Goal: Task Accomplishment & Management: Manage account settings

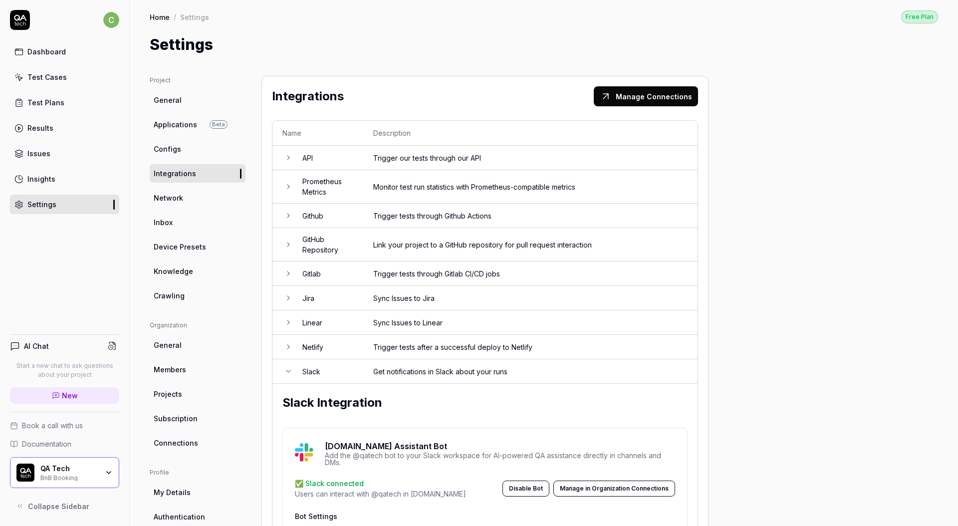
click at [66, 50] on link "Dashboard" at bounding box center [64, 51] width 109 height 19
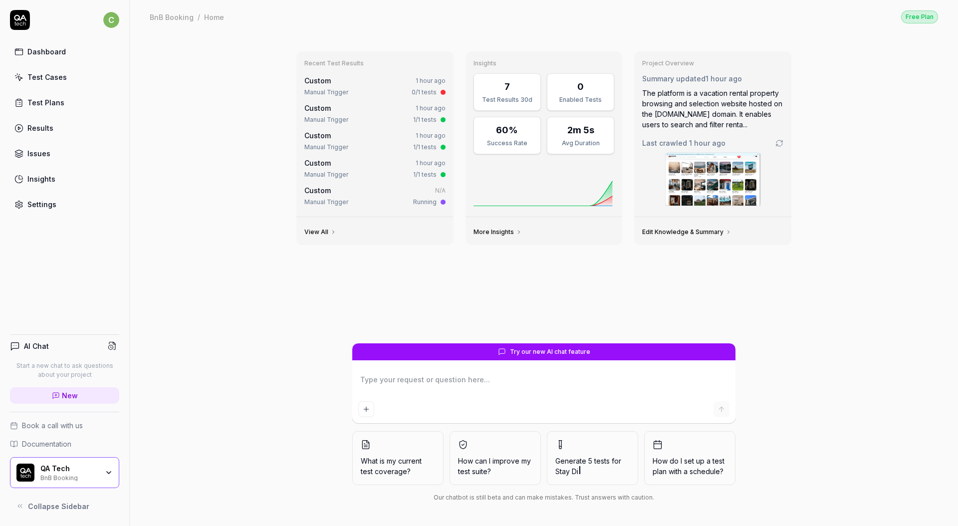
click at [500, 390] on textarea at bounding box center [543, 384] width 371 height 25
click at [55, 75] on div "Test Cases" at bounding box center [46, 77] width 39 height 10
click at [510, 395] on textarea at bounding box center [543, 384] width 371 height 25
type textarea "*"
type textarea "g"
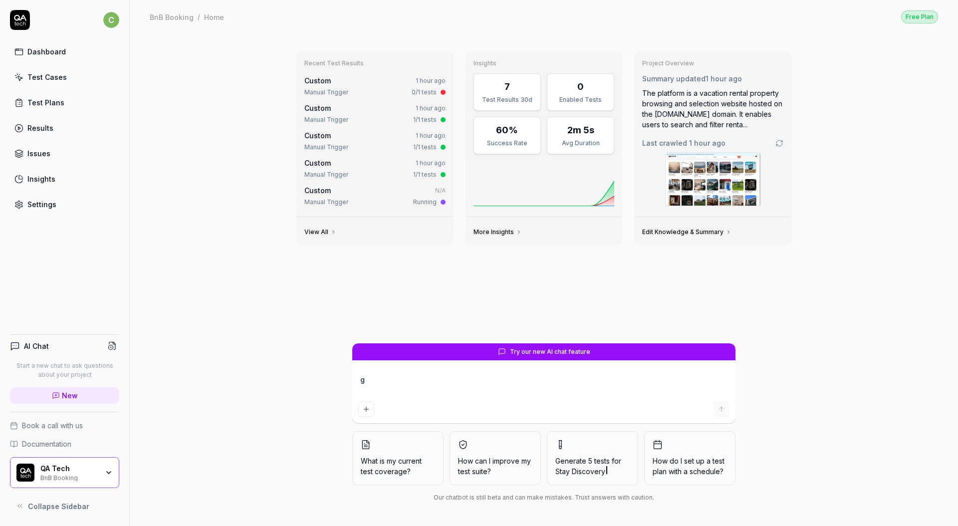
type textarea "*"
type textarea "gi"
type textarea "*"
type textarea "giv"
type textarea "*"
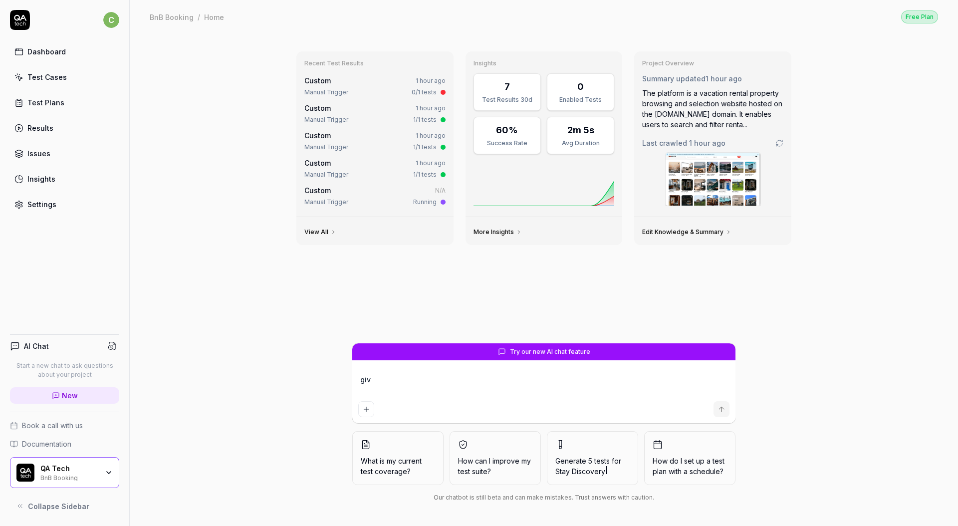
type textarea "give"
type textarea "*"
type textarea "give"
type textarea "*"
type textarea "give m"
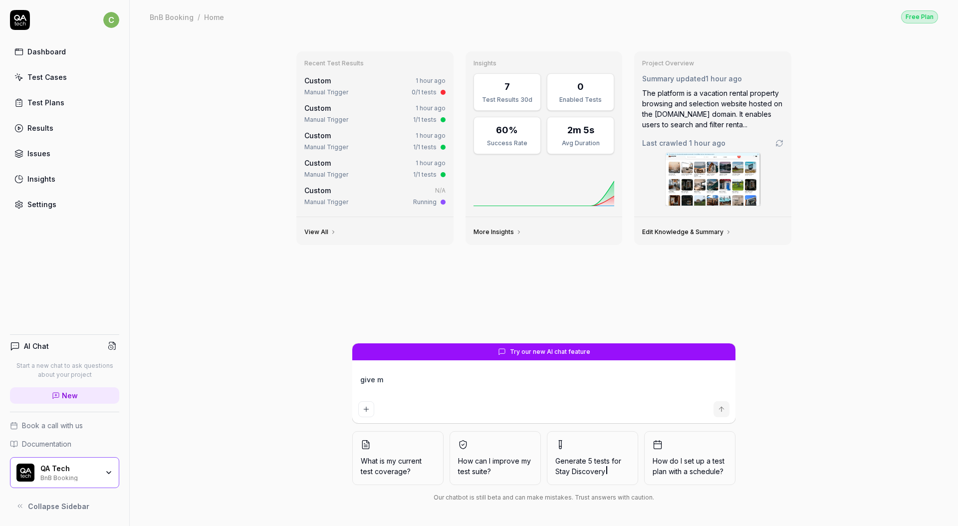
type textarea "*"
type textarea "give me"
type textarea "*"
type textarea "give me"
type textarea "*"
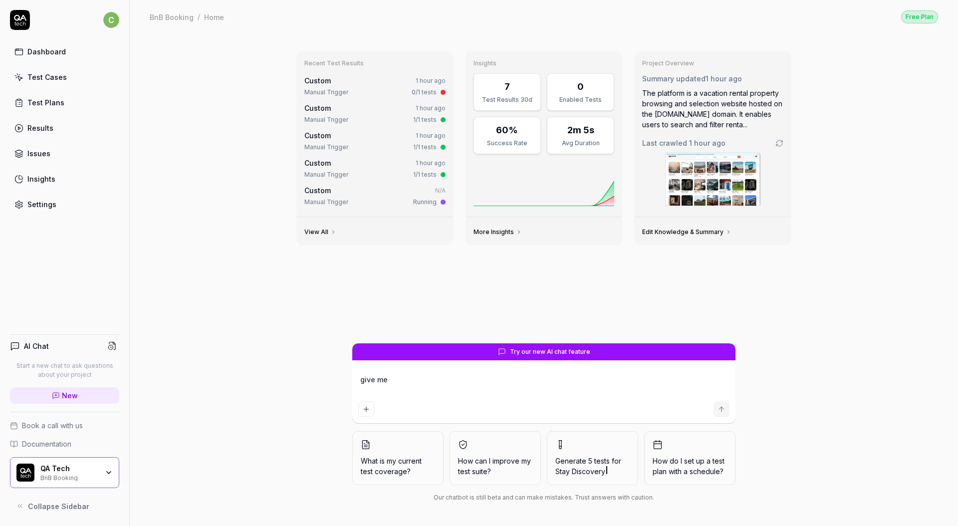
type textarea "give me 3"
type textarea "*"
type textarea "give me 3-"
type textarea "*"
type textarea "give me 3-5"
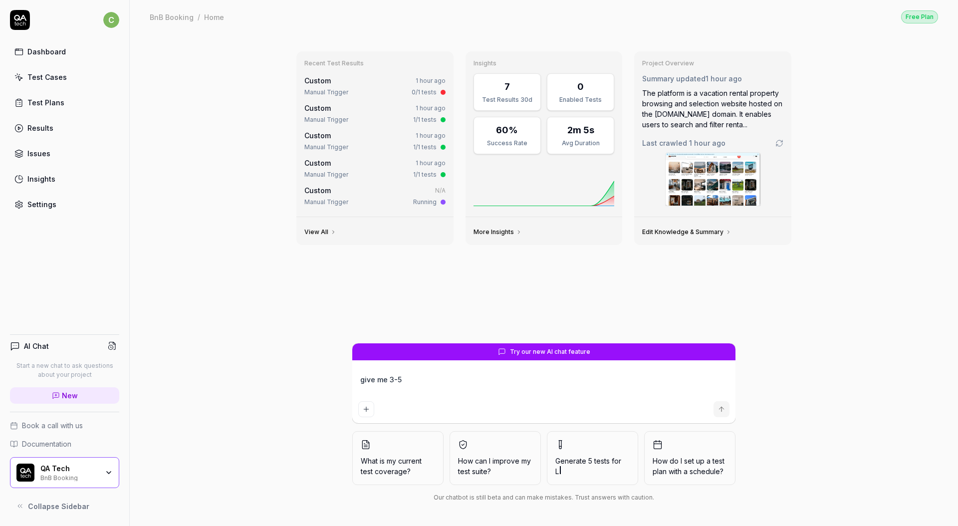
type textarea "*"
type textarea "give me 3-5"
type textarea "*"
type textarea "give me 3-5 m"
type textarea "*"
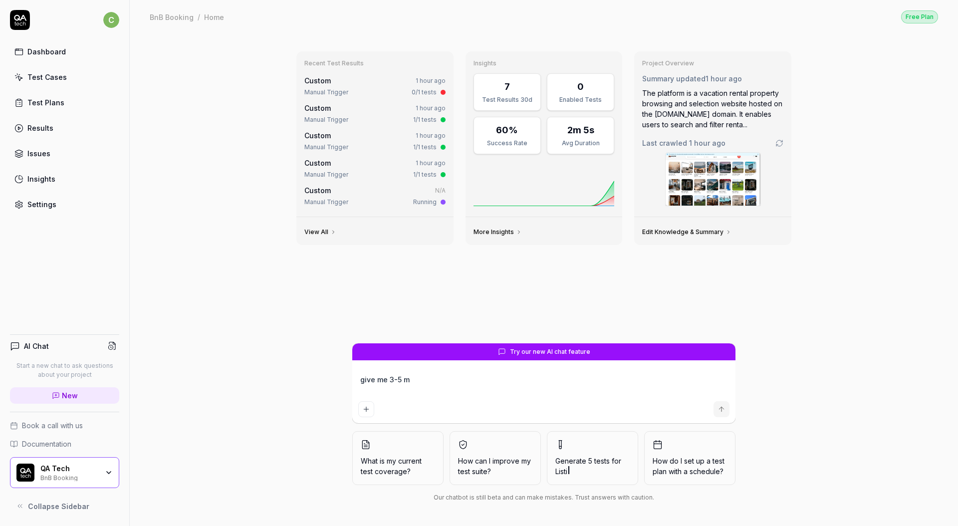
type textarea "give me 3-5 mo"
type textarea "*"
type textarea "give me 3-5 mor"
type textarea "*"
type textarea "give me 3-5 more"
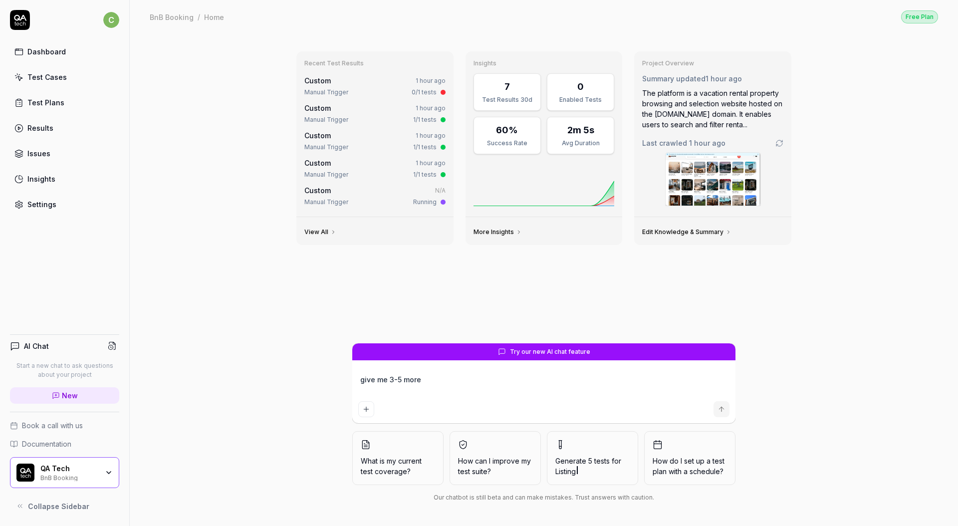
type textarea "*"
type textarea "give me 3-5 more"
type textarea "*"
type textarea "give me 3-5 more i"
type textarea "*"
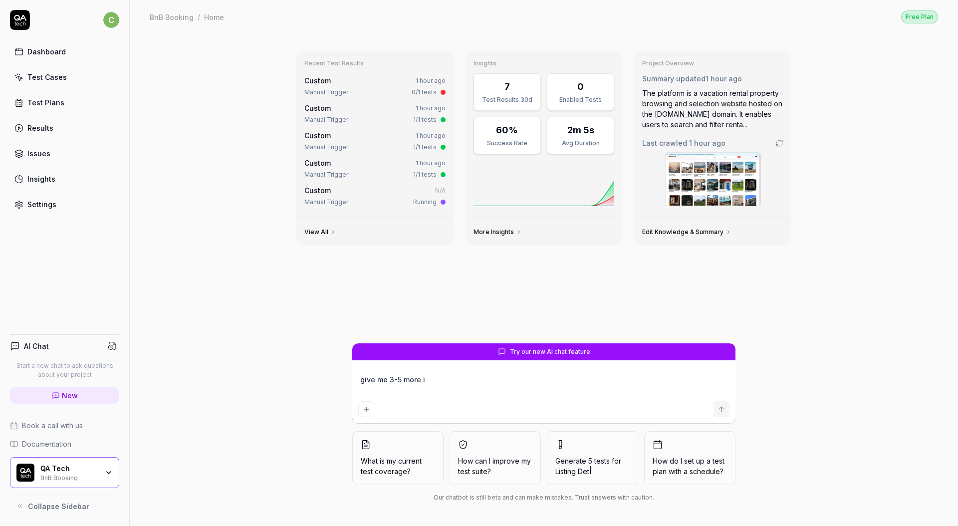
type textarea "give me 3-5 more id"
type textarea "*"
type textarea "give me 3-5 more ide"
type textarea "*"
type textarea "give me 3-5 more idea"
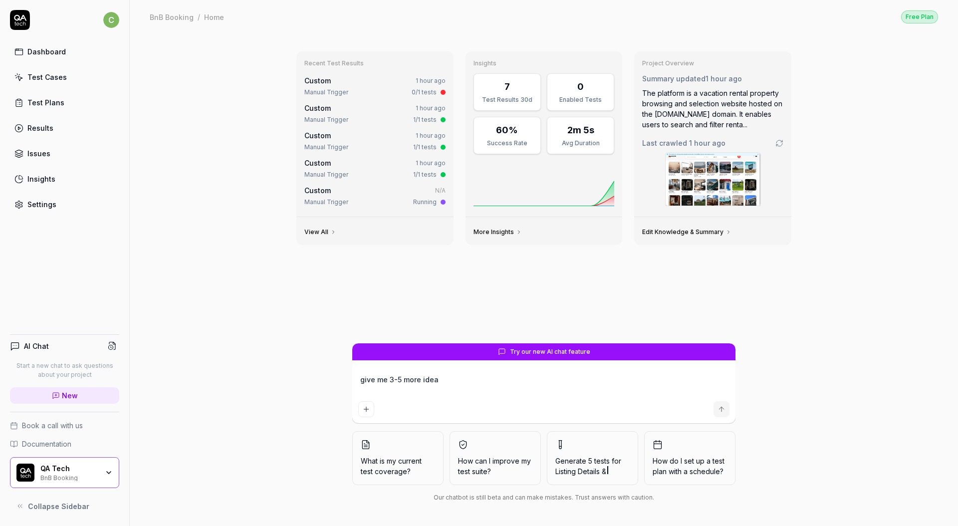
type textarea "*"
type textarea "give me 3-5 more ideas"
type textarea "*"
type textarea "give me 3-5 more ideas"
type textarea "*"
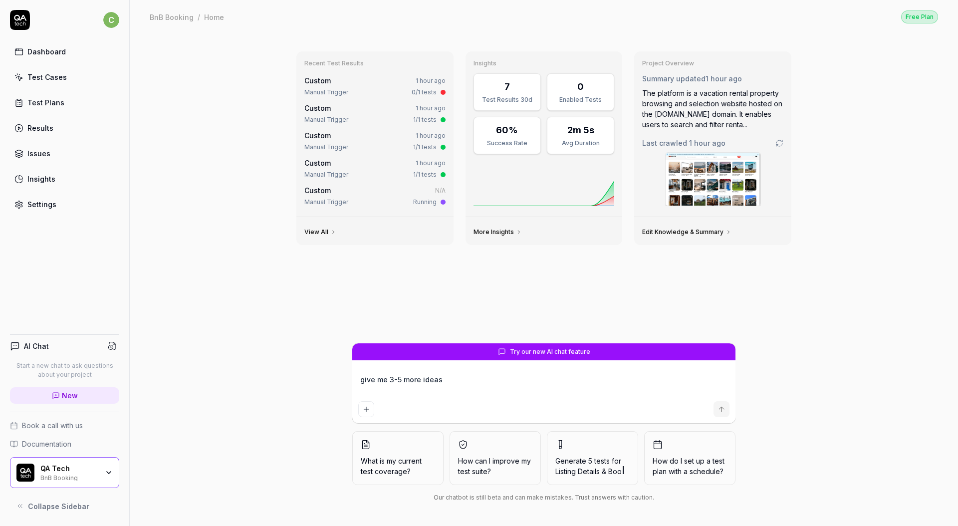
type textarea "give me 3-5 more ideas f"
type textarea "*"
type textarea "give me 3-5 more ideas fo"
type textarea "*"
type textarea "give me 3-5 more ideas for"
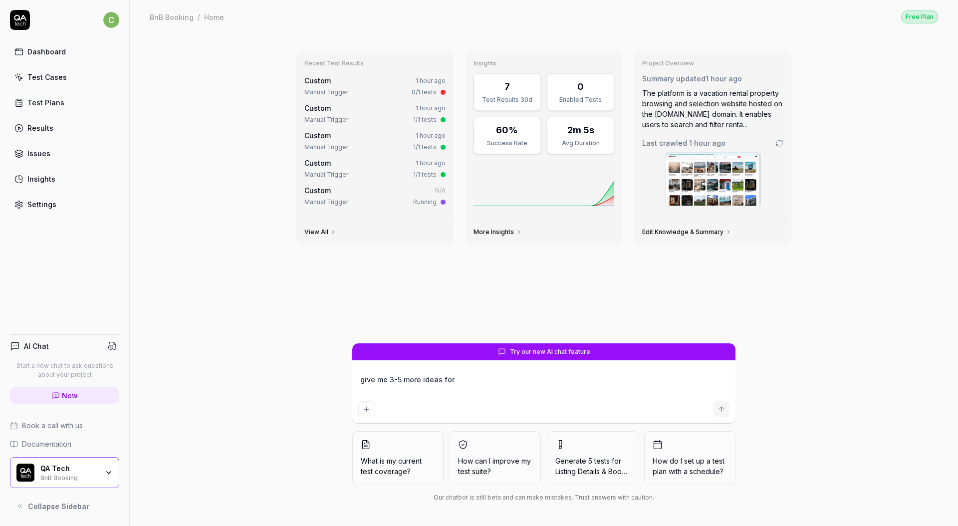
type textarea "*"
type textarea "give me 3-5 more ideas for"
type textarea "*"
type textarea "give me 3-5 more ideas for t"
type textarea "*"
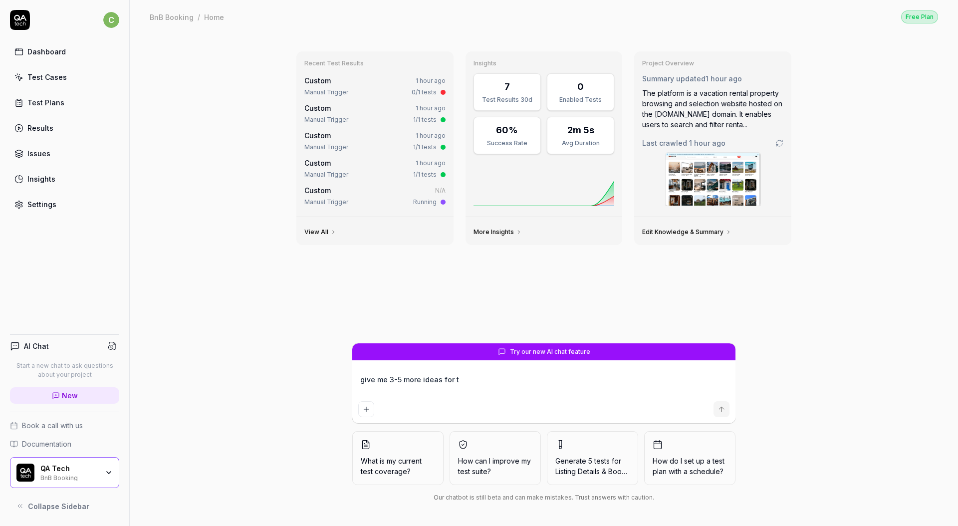
type textarea "give me 3-5 more ideas for te"
type textarea "*"
type textarea "give me 3-5 more ideas for tes"
type textarea "*"
type textarea "give me 3-5 more ideas for test"
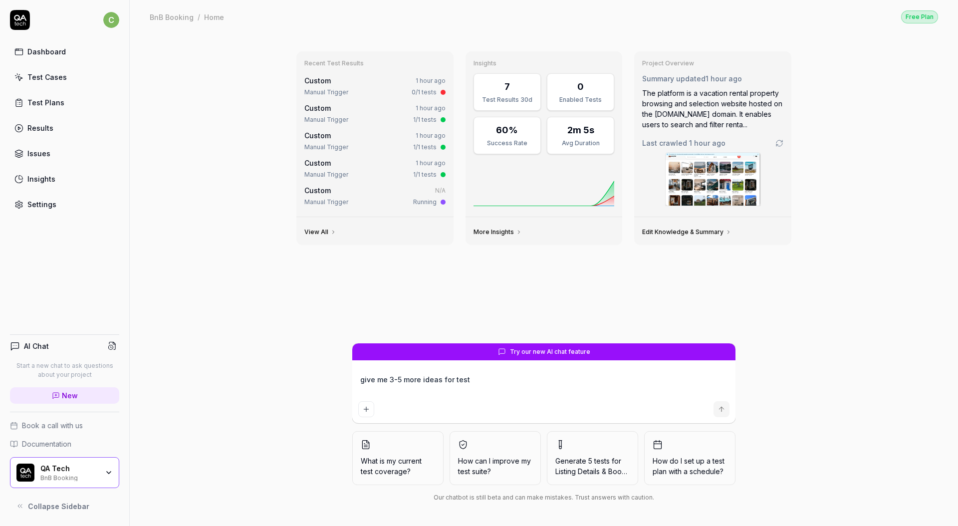
type textarea "*"
type textarea "give me 3-5 more ideas for tests"
type textarea "*"
type textarea "give me 3-5 more ideas for tests"
type textarea "*"
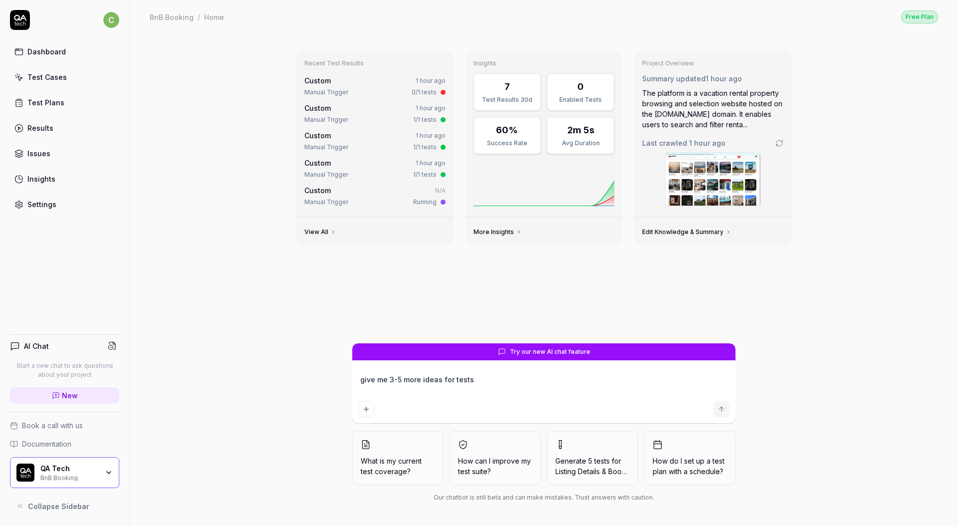
type textarea "give me 3-5 more ideas for tests f"
type textarea "*"
type textarea "give me 3-5 more ideas for tests fo"
type textarea "*"
type textarea "give me 3-5 more ideas for tests for"
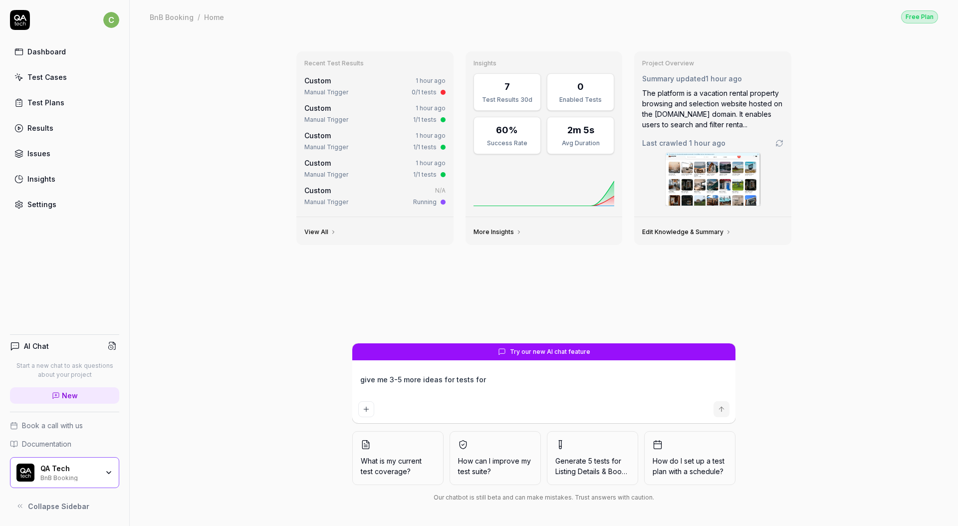
type textarea "*"
type textarea "give me 3-5 more ideas for tests for"
type textarea "*"
type textarea "give me 3-5 more ideas for tests for t"
type textarea "*"
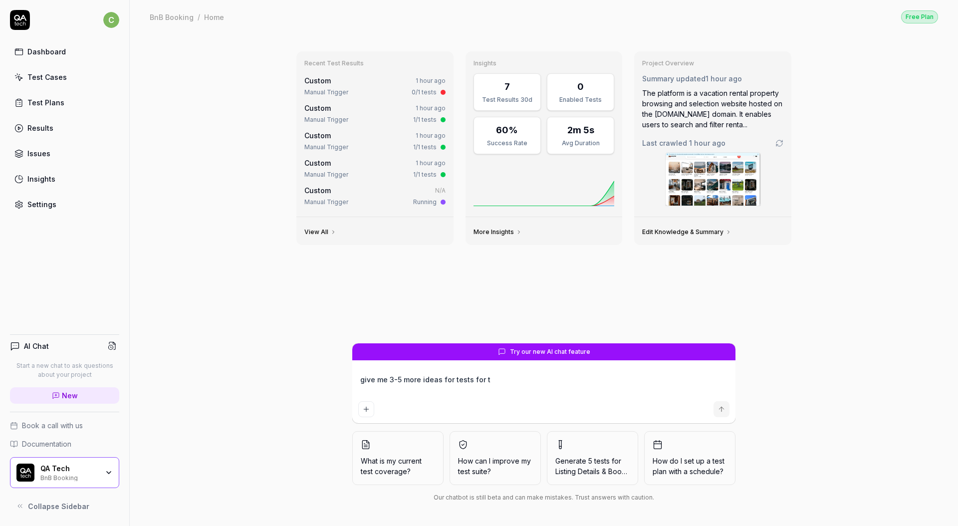
type textarea "give me 3-5 more ideas for tests for th"
type textarea "*"
type textarea "give me 3-5 more ideas for tests for the"
type textarea "*"
type textarea "give me 3-5 more ideas for tests for the l"
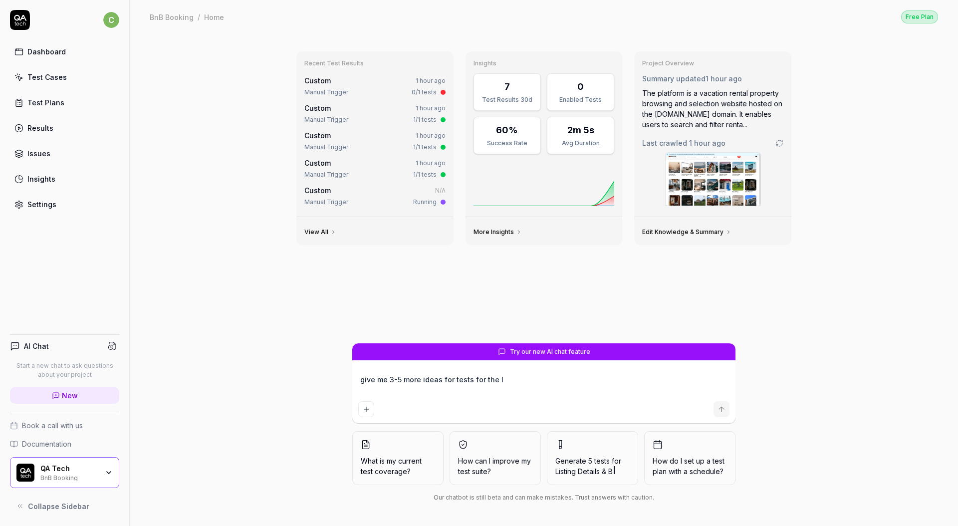
type textarea "*"
type textarea "give me 3-5 more ideas for tests for the la"
type textarea "*"
type textarea "give me 3-5 more ideas for tests for the lat"
type textarea "*"
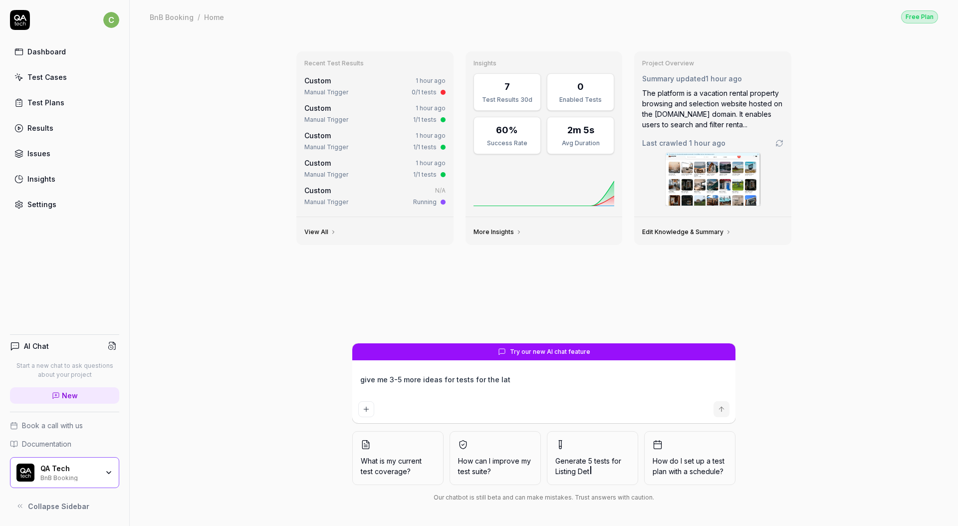
type textarea "give me 3-5 more ideas for tests for the late"
type textarea "*"
type textarea "give me 3-5 more ideas for tests for the lates"
type textarea "*"
type textarea "give me 3-5 more ideas for tests for the latest"
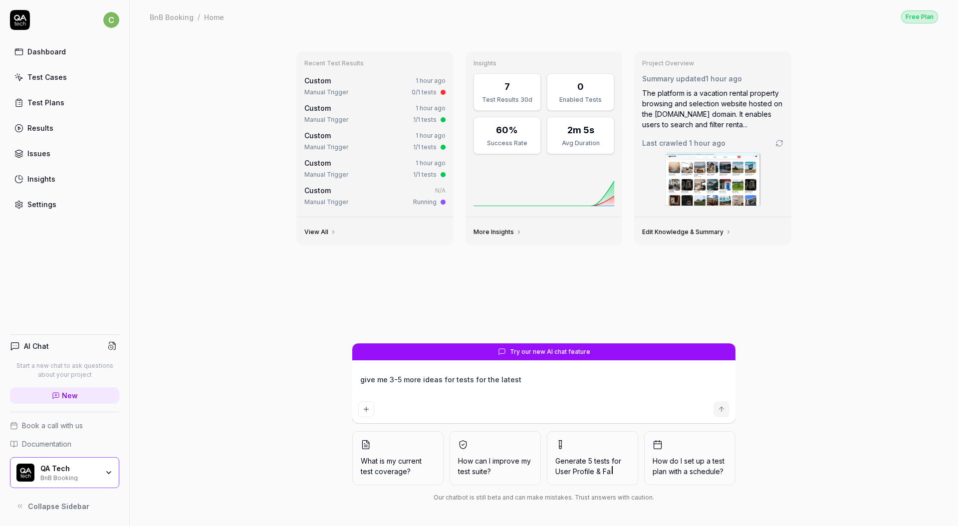
type textarea "*"
type textarea "give me 3-5 more ideas for tests for the"
type textarea "*"
type textarea "give me 3-5 more ideas for tests for the"
type textarea "*"
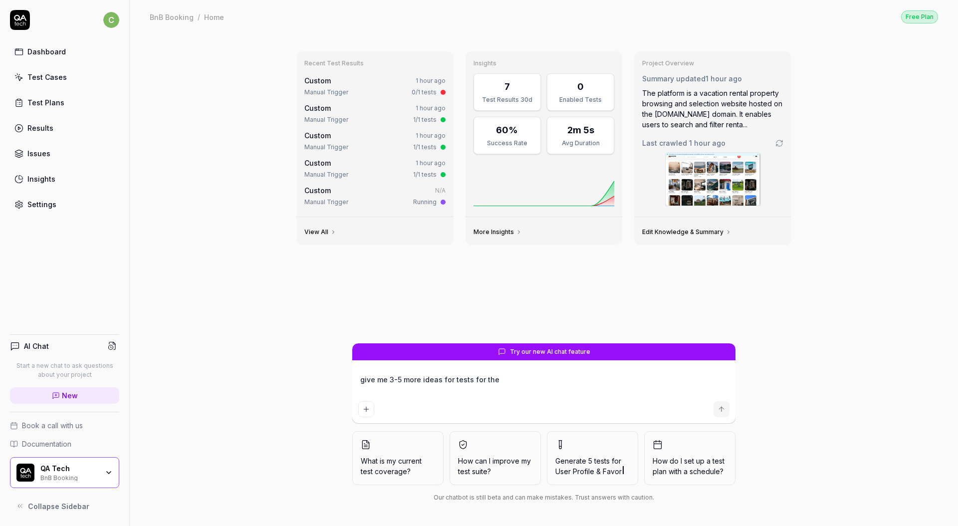
type textarea "give me 3-5 more ideas for tests for th"
type textarea "*"
type textarea "give me 3-5 more ideas for tests t"
type textarea "*"
type textarea "give me 3-5 more ideas for tests to"
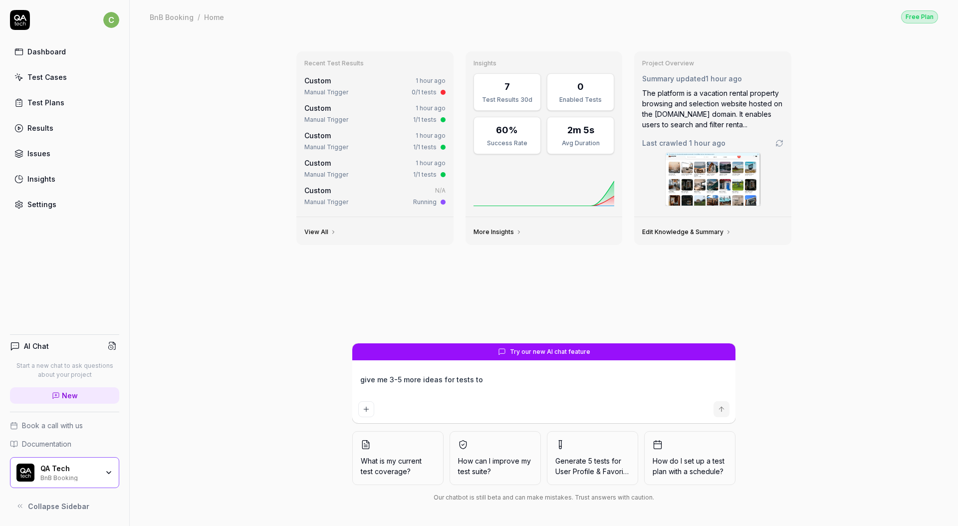
type textarea "*"
type textarea "give me 3-5 more ideas for tests to"
type textarea "*"
type textarea "give me 3-5 more ideas for tests to i"
type textarea "*"
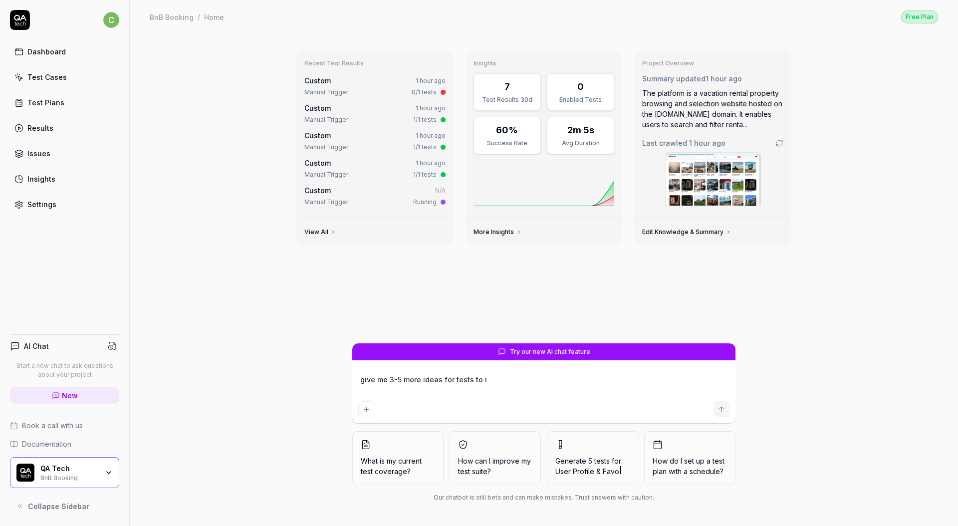
type textarea "give me 3-5 more ideas for tests to in"
type textarea "*"
type textarea "give me 3-5 more ideas for tests to inc"
type textarea "*"
type textarea "give me 3-5 more ideas for tests to incl"
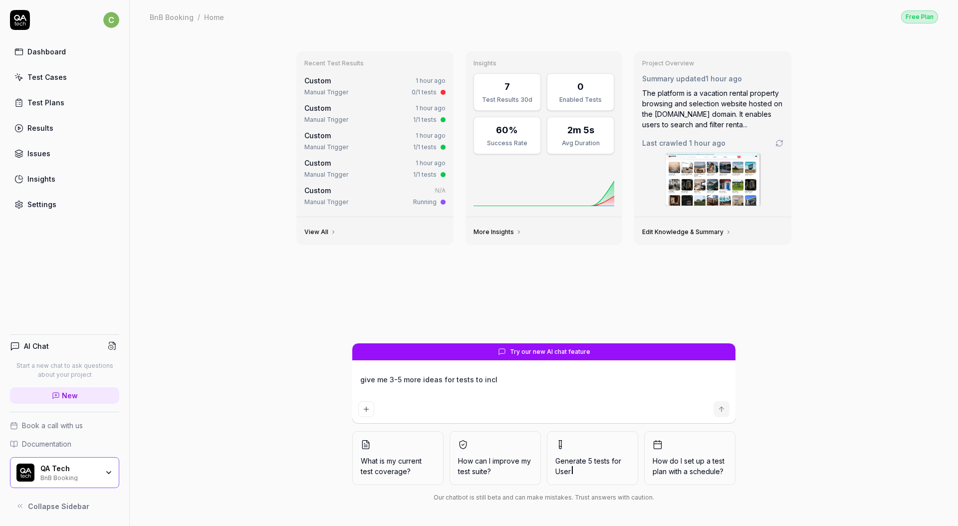
type textarea "*"
type textarea "give me 3-5 more ideas for tests to inclu"
type textarea "*"
type textarea "give me 3-5 more ideas for tests to includ"
type textarea "*"
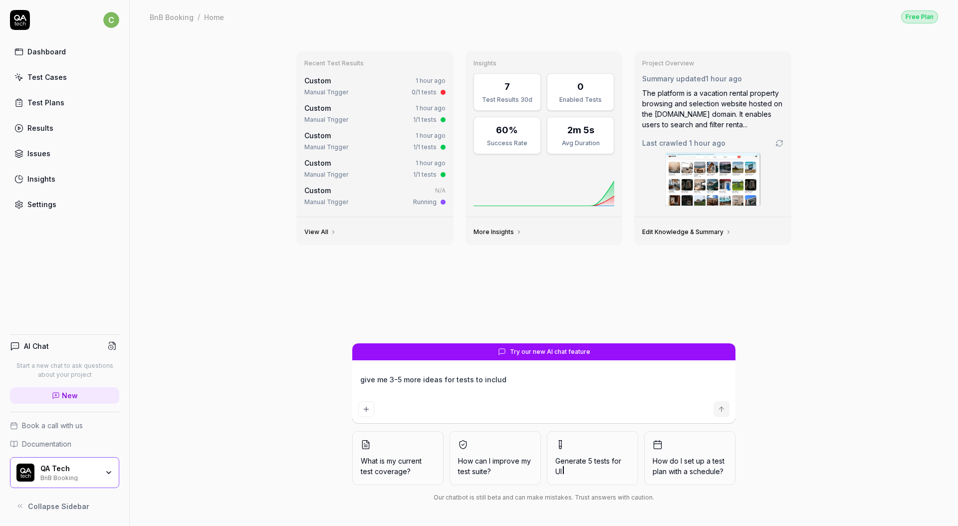
type textarea "give me 3-5 more ideas for tests to include"
type textarea "*"
type textarea "give me 3-5 more ideas for tests to include"
type textarea "*"
type textarea "give me 3-5 more ideas for tests to include i"
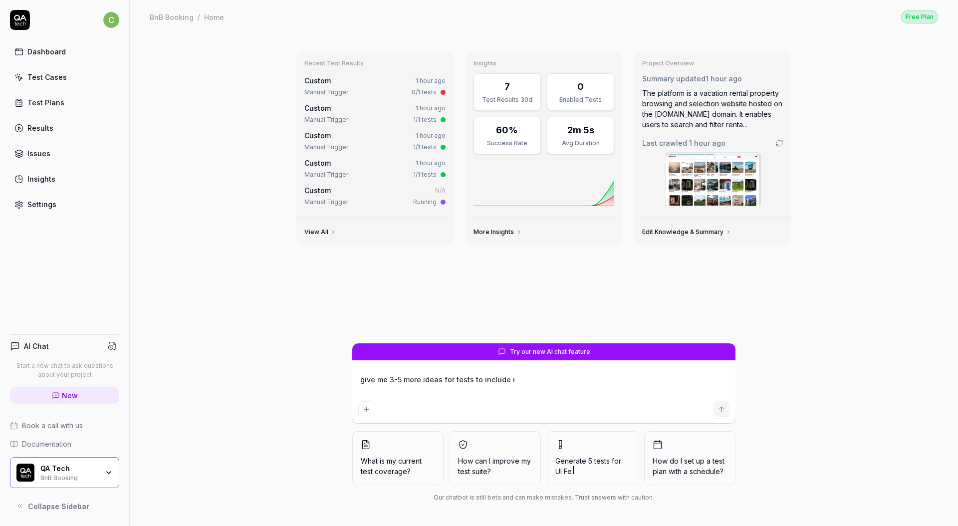
type textarea "*"
type textarea "give me 3-5 more ideas for tests to include in"
type textarea "*"
type textarea "give me 3-5 more ideas for tests to include in o"
type textarea "*"
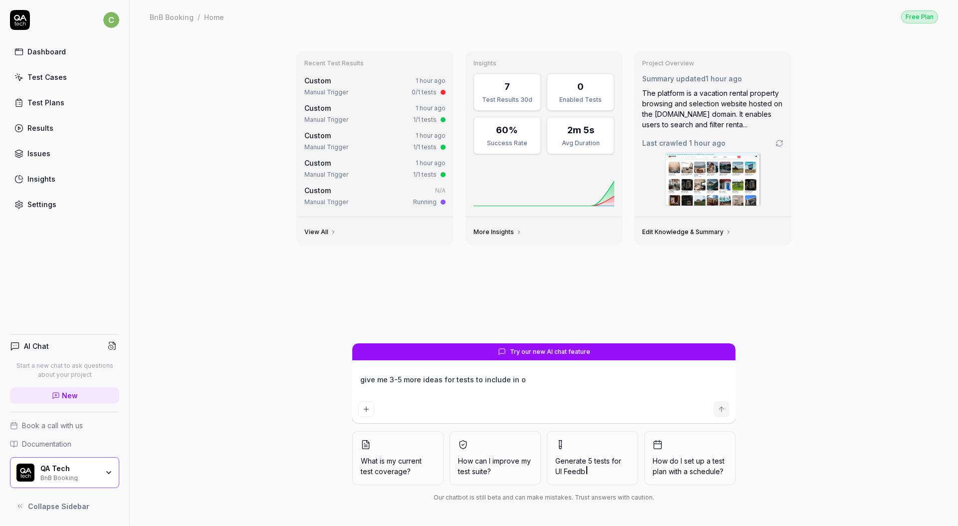
type textarea "give me 3-5 more ideas for tests to include in ou"
type textarea "*"
type textarea "give me 3-5 more ideas for tests to include in our"
type textarea "*"
type textarea "give me 3-5 more ideas for tests to include in our"
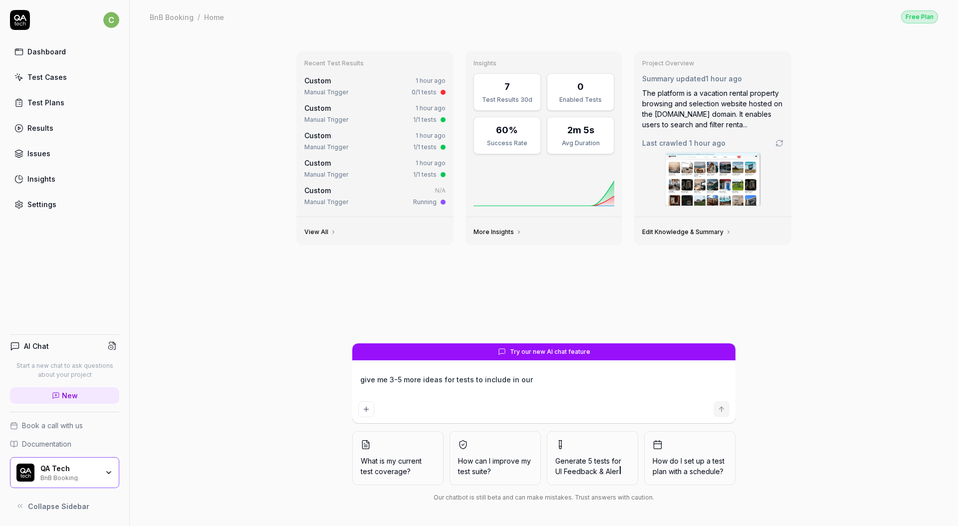
type textarea "*"
type textarea "give me 3-5 more ideas for tests to include in our s"
type textarea "*"
type textarea "give me 3-5 more ideas for tests to include in our su"
type textarea "*"
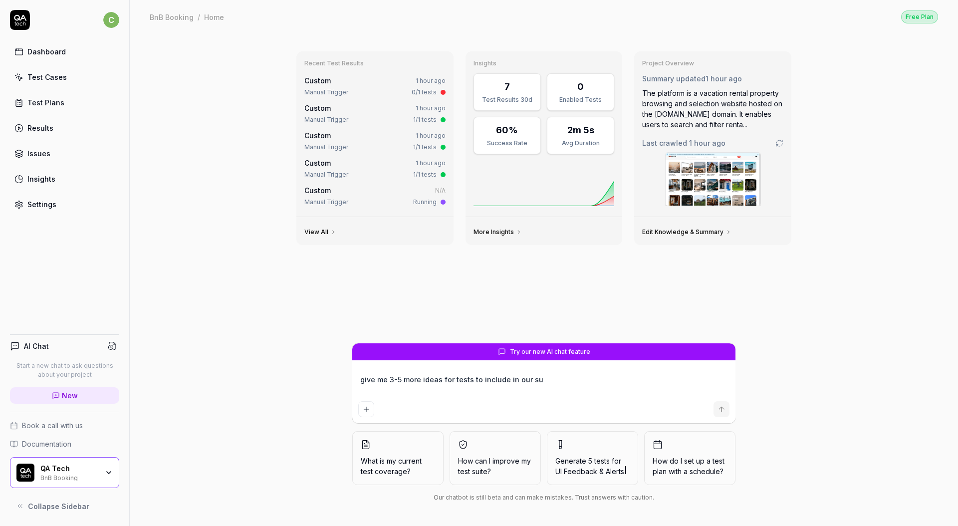
type textarea "give me 3-5 more ideas for tests to include in our sui"
type textarea "*"
type textarea "give me 3-5 more ideas for tests to include in our suit"
type textarea "*"
type textarea "give me 3-5 more ideas for tests to include in our suite"
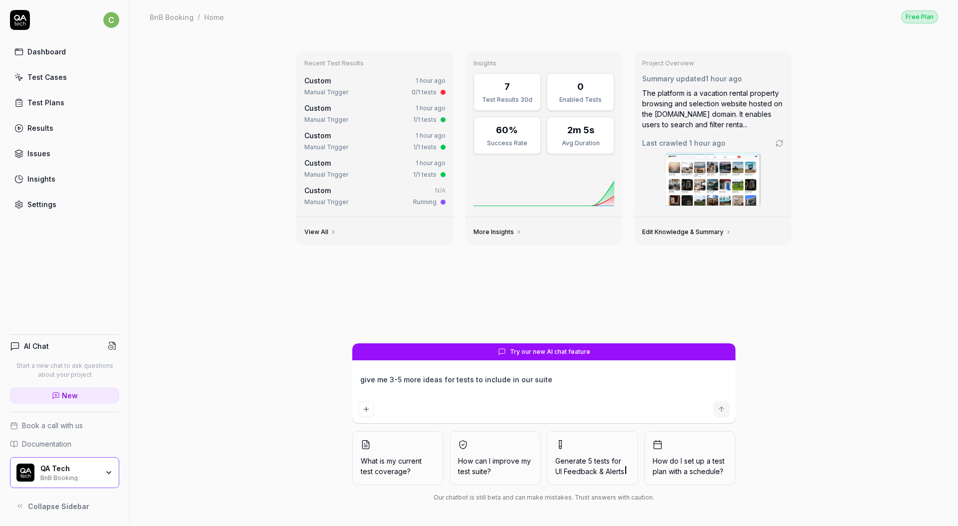
type textarea "*"
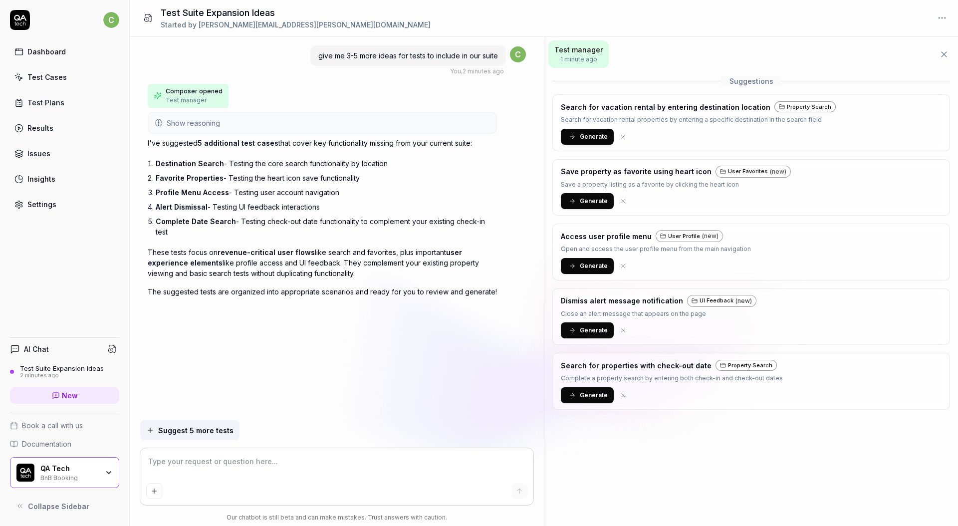
drag, startPoint x: 144, startPoint y: 140, endPoint x: 492, endPoint y: 195, distance: 352.3
click at [492, 195] on div "give me 3-5 more ideas for tests to include in our suite You , 2 minutes ago c …" at bounding box center [337, 228] width 414 height 384
click at [155, 139] on p "I've suggested 5 additional test cases that cover key functionality missing fro…" at bounding box center [322, 143] width 349 height 10
drag, startPoint x: 168, startPoint y: 142, endPoint x: 491, endPoint y: 148, distance: 323.2
click at [491, 148] on div "give me 3-5 more ideas for tests to include in our suite You , 2 minutes ago c …" at bounding box center [337, 228] width 414 height 384
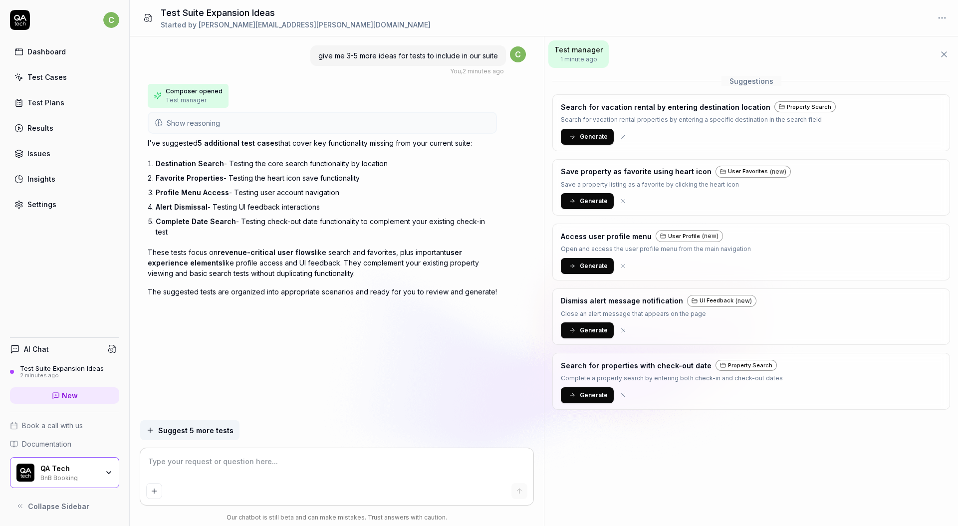
copy p "I've suggested 5 additional test cases that cover key functionality missing fro…"
click at [51, 128] on div "Results" at bounding box center [40, 128] width 26 height 10
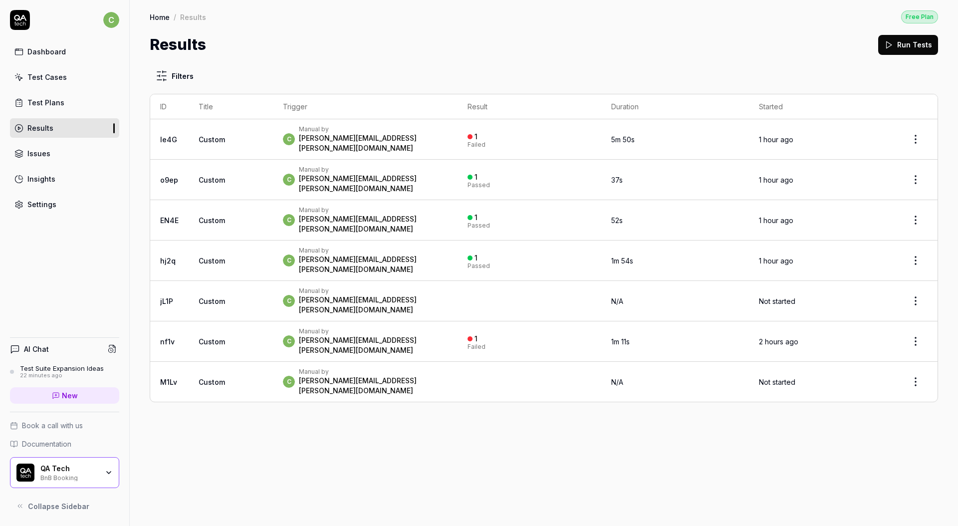
click at [440, 175] on div "c Manual by chris.stryjewski@qa.tech" at bounding box center [365, 180] width 165 height 28
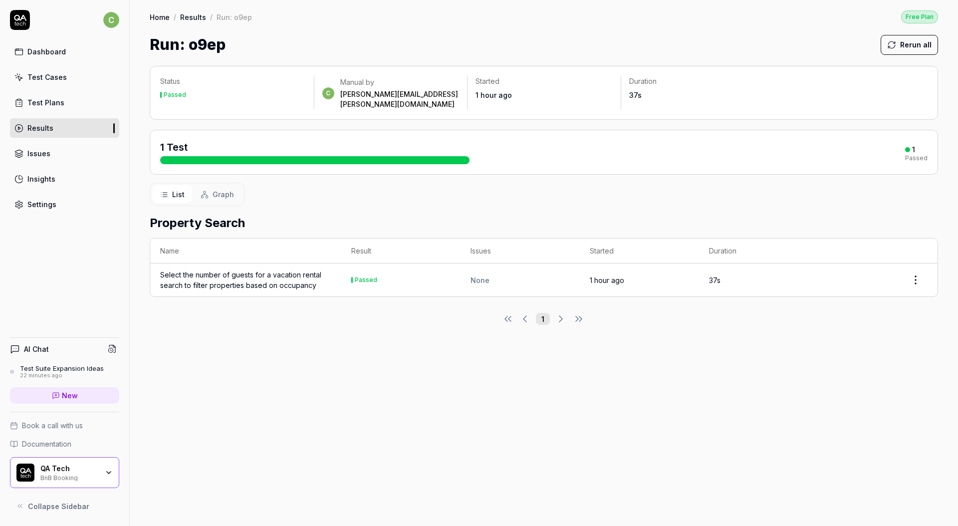
click at [335, 276] on td "Select the number of guests for a vacation rental search to filter properties b…" at bounding box center [245, 279] width 191 height 33
click at [253, 287] on div "Name Result Issues Started Duration Select the number of guests for a vacation …" at bounding box center [544, 267] width 788 height 59
click at [254, 287] on div "Name Result Issues Started Duration Select the number of guests for a vacation …" at bounding box center [544, 267] width 788 height 59
click at [272, 275] on div "Select the number of guests for a vacation rental search to filter properties b…" at bounding box center [245, 279] width 171 height 21
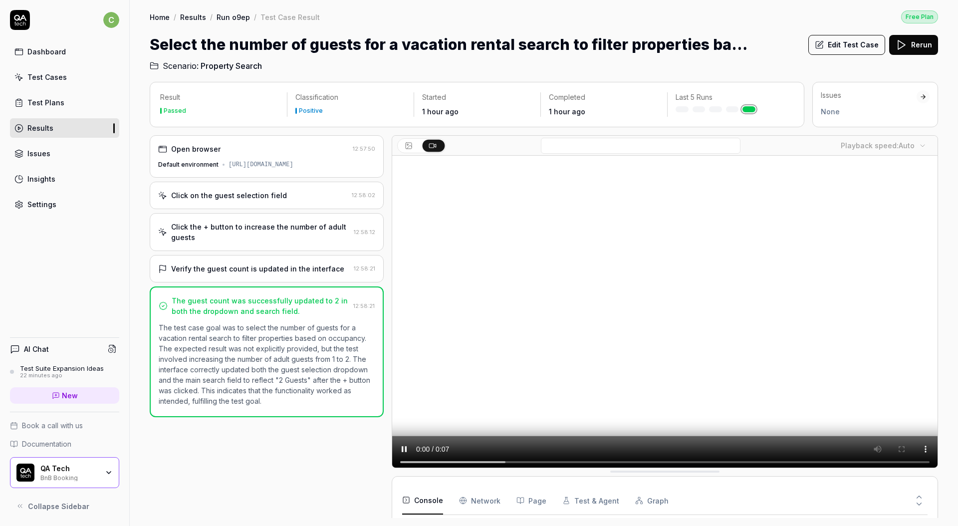
scroll to position [24, 0]
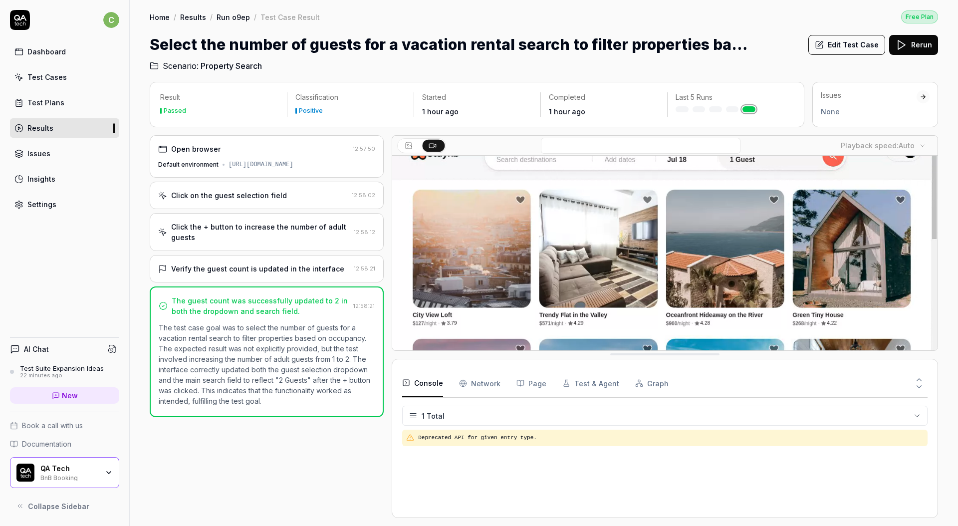
drag, startPoint x: 623, startPoint y: 471, endPoint x: 622, endPoint y: 351, distance: 120.2
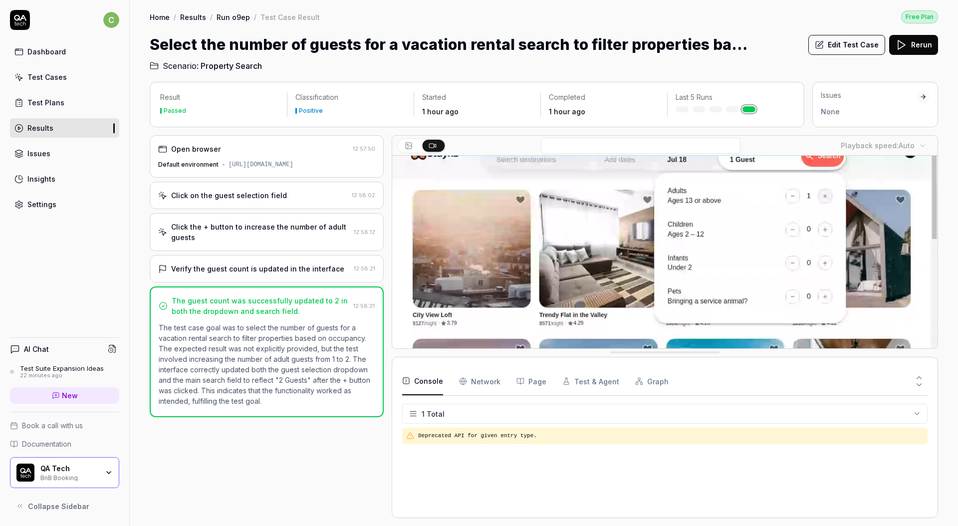
click at [52, 74] on div "Test Cases" at bounding box center [46, 77] width 39 height 10
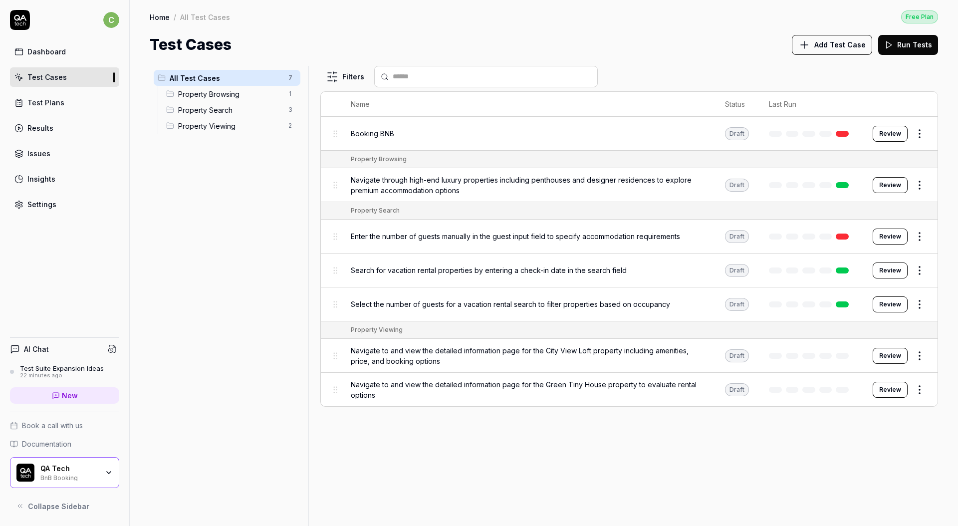
click at [47, 44] on link "Dashboard" at bounding box center [64, 51] width 109 height 19
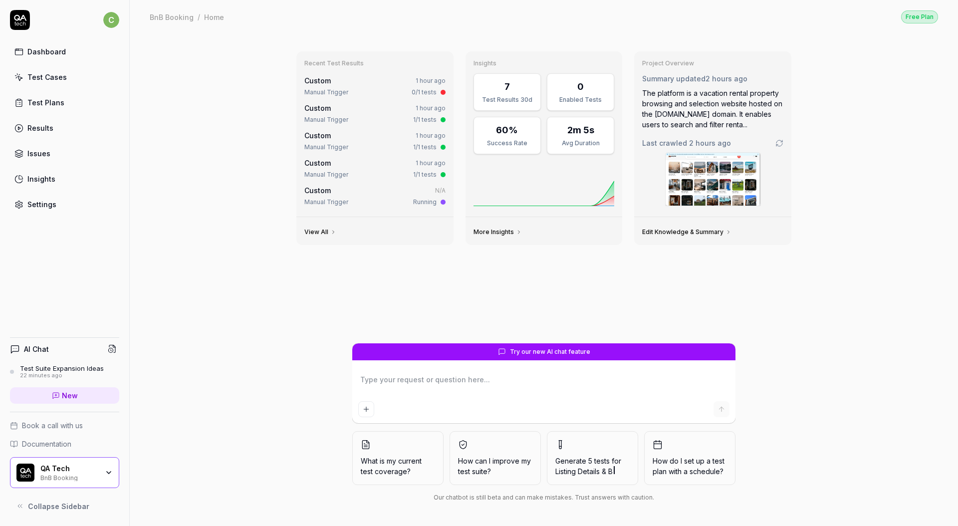
type textarea "*"
type textarea "f"
type textarea "*"
type textarea "fo"
type textarea "*"
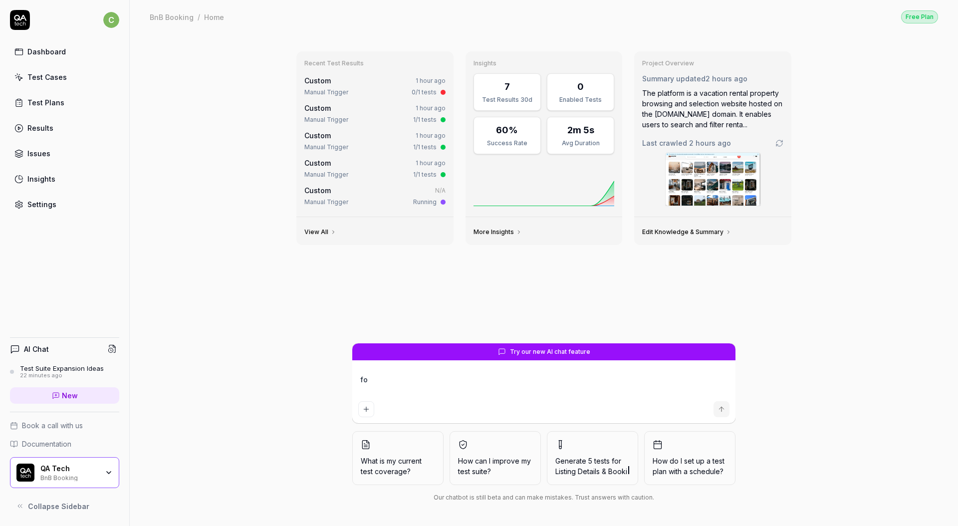
type textarea "for"
type textarea "*"
type textarea "for"
type textarea "*"
type textarea "for m"
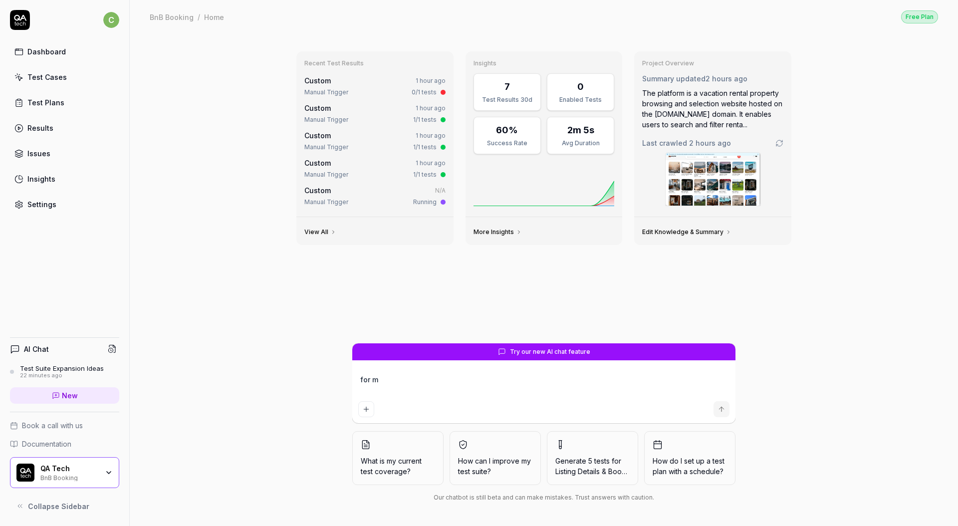
type textarea "*"
type textarea "for my"
type textarea "*"
type textarea "for my"
type textarea "*"
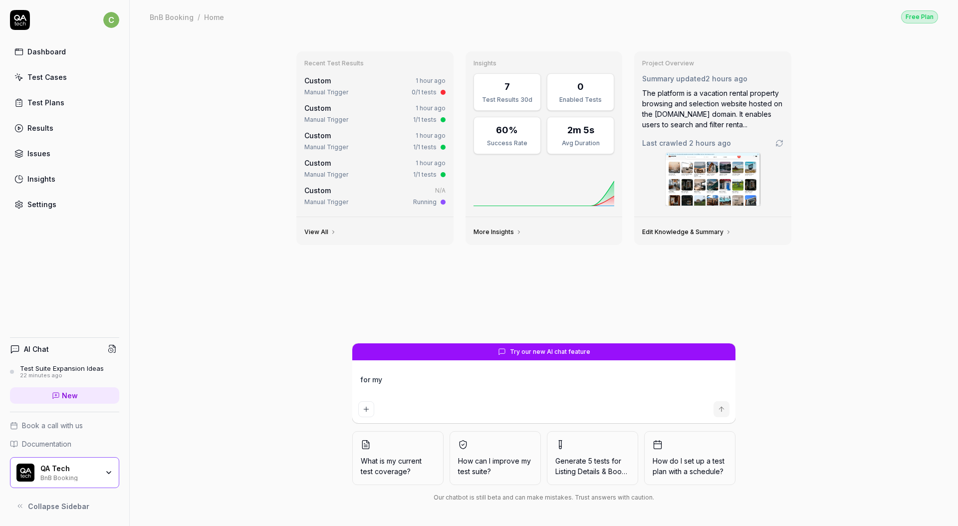
type textarea "for my l"
type textarea "*"
type textarea "for my la"
type textarea "*"
type textarea "for my las"
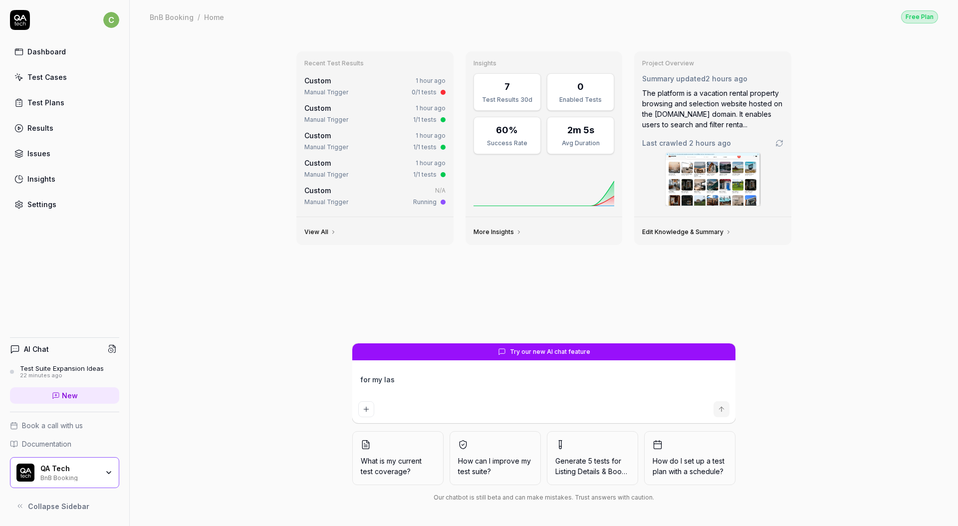
type textarea "*"
type textarea "for my last"
type textarea "*"
type textarea "for my last"
type textarea "*"
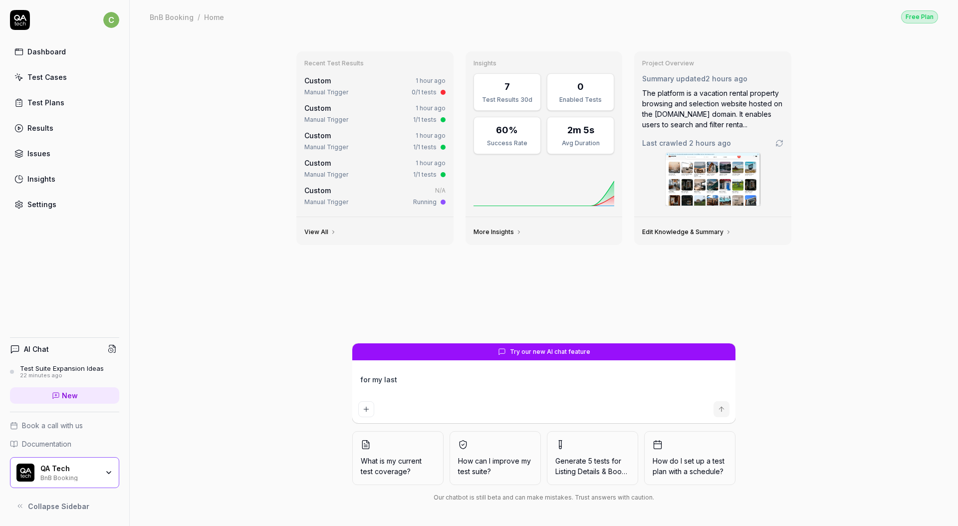
type textarea "for my last t"
type textarea "*"
type textarea "for my last te"
type textarea "*"
type textarea "for my last tes"
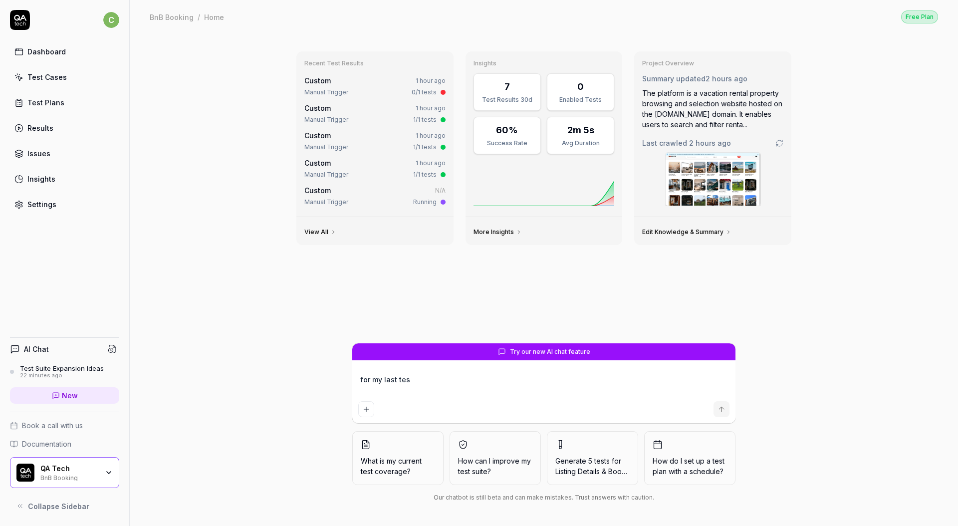
type textarea "*"
type textarea "for my last test"
type textarea "*"
type textarea "for my last test,"
type textarea "*"
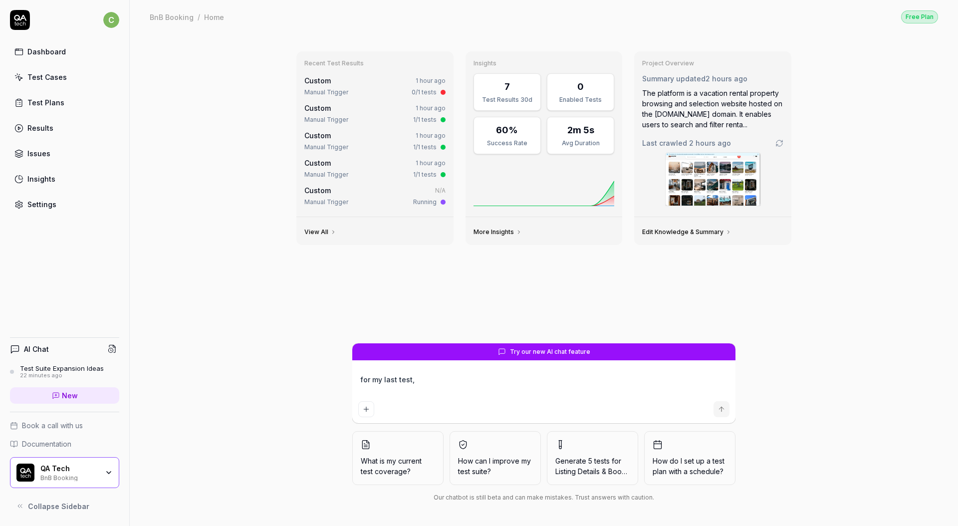
type textarea "for my last test, w"
type textarea "*"
type textarea "for my last test, wh"
type textarea "*"
type textarea "for my last test, wha"
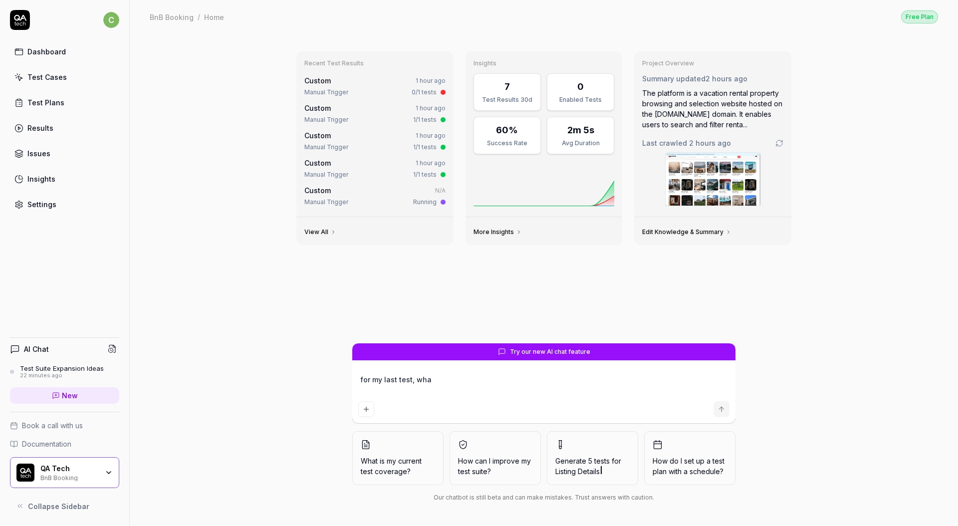
type textarea "*"
type textarea "for my last test, what"
type textarea "*"
type textarea "for my last test, what"
type textarea "*"
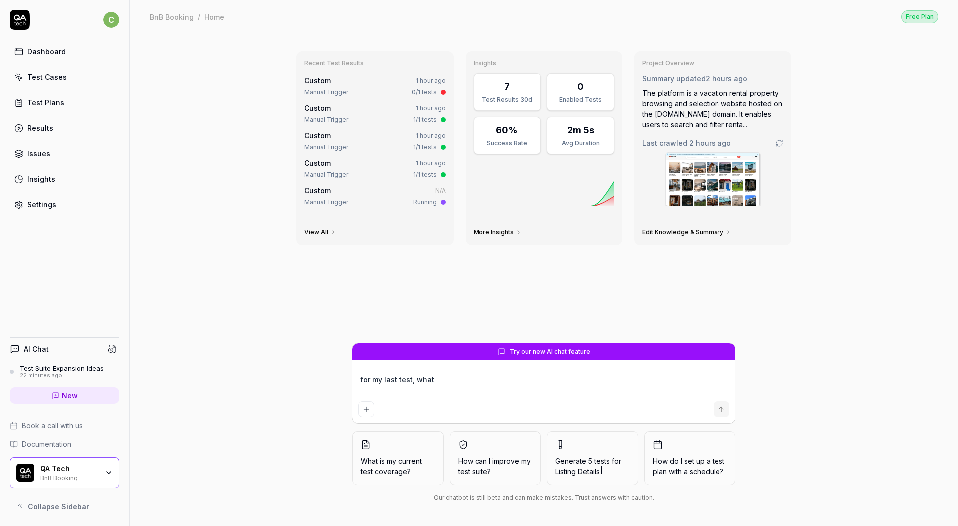
type textarea "for my last test, what w"
type textarea "*"
type textarea "for my last test, what we"
type textarea "*"
type textarea "for my last test, what wen"
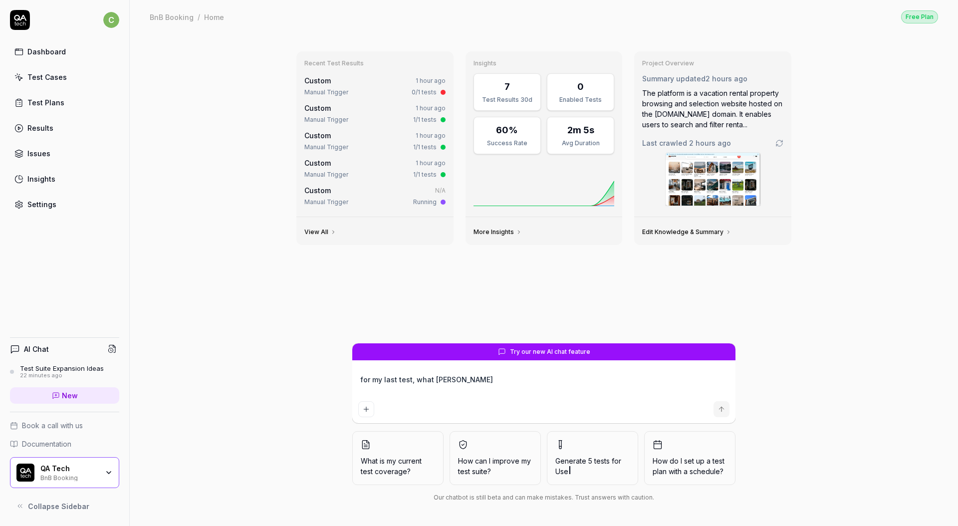
type textarea "*"
type textarea "for my last test, what went"
type textarea "*"
type textarea "for my last test, what went"
type textarea "*"
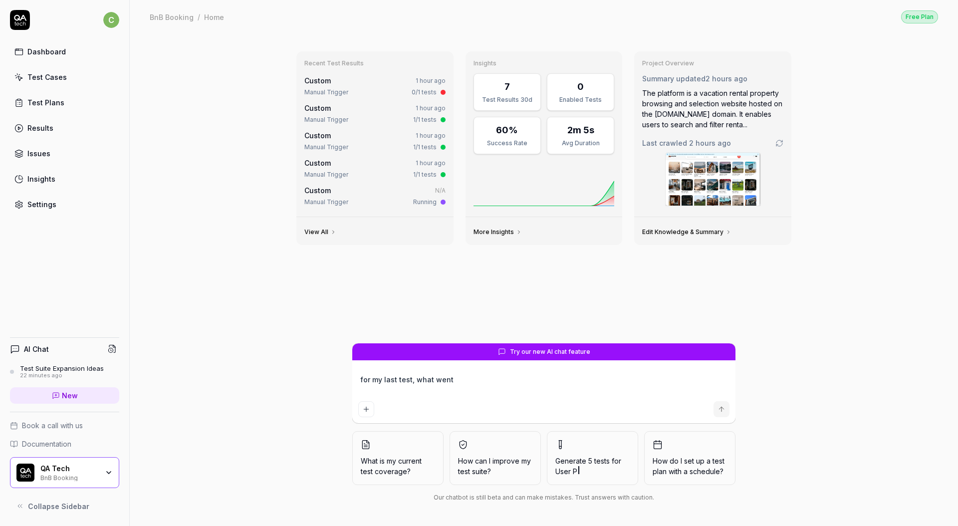
type textarea "for my last test, what went w"
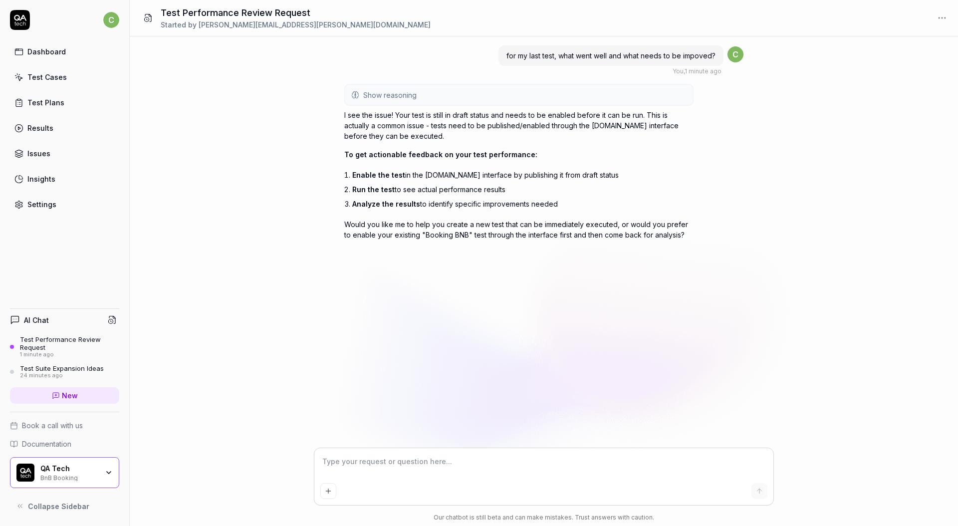
click at [383, 99] on span "Show reasoning" at bounding box center [389, 95] width 53 height 10
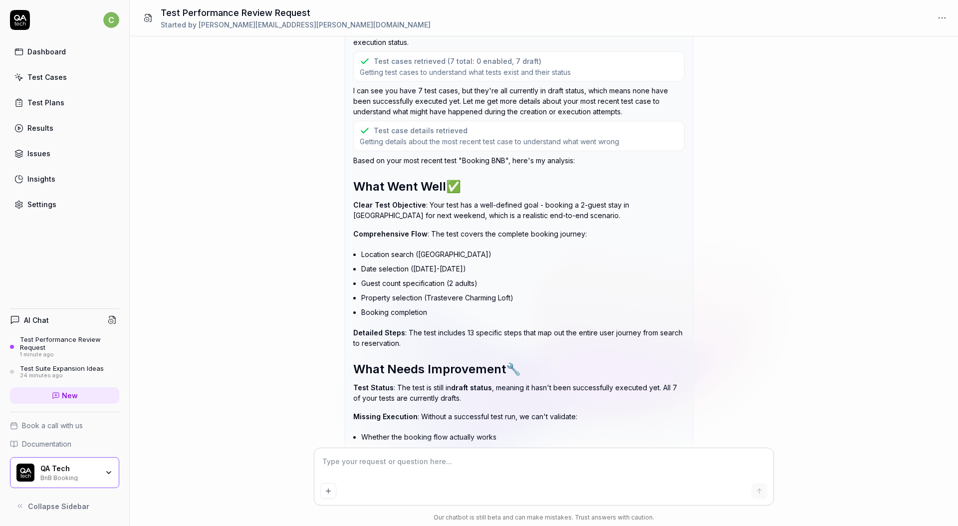
scroll to position [90, 0]
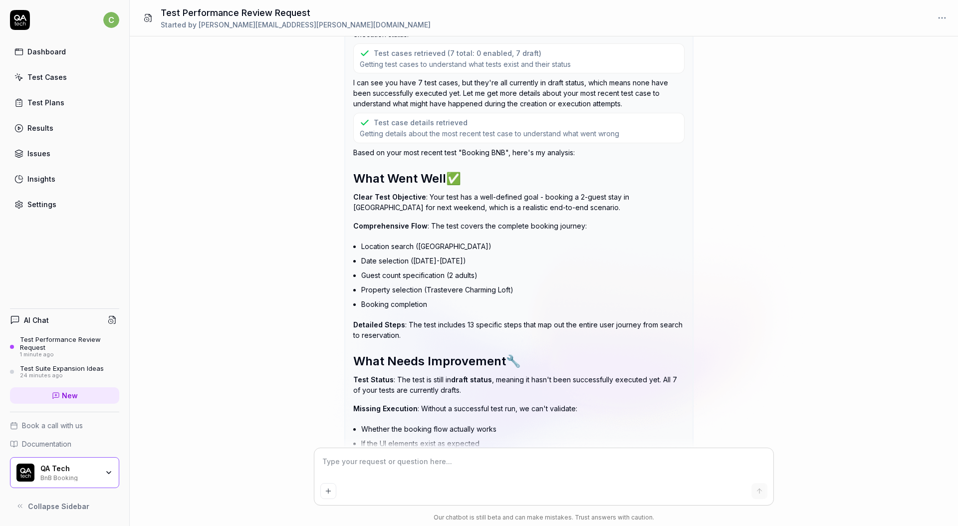
click at [55, 83] on link "Test Cases" at bounding box center [64, 76] width 109 height 19
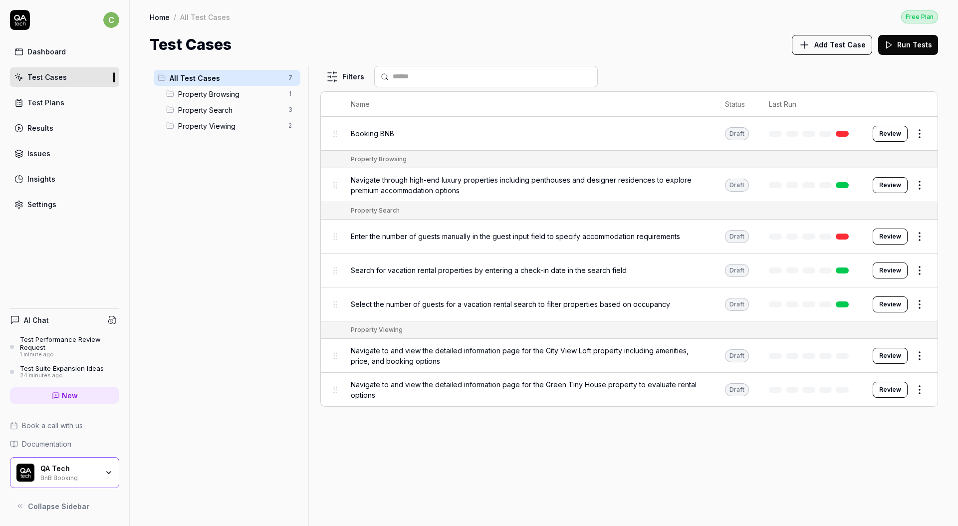
click at [900, 134] on button "Review" at bounding box center [889, 134] width 35 height 16
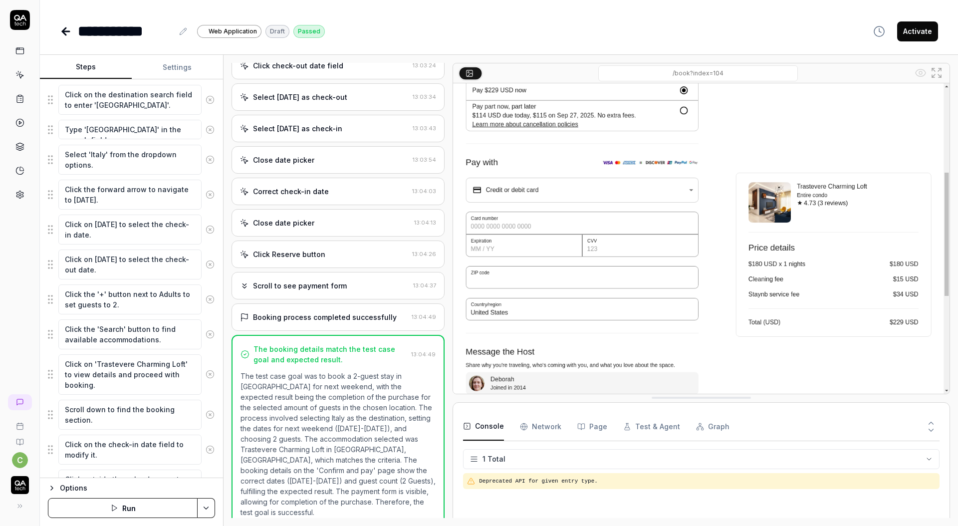
scroll to position [214, 0]
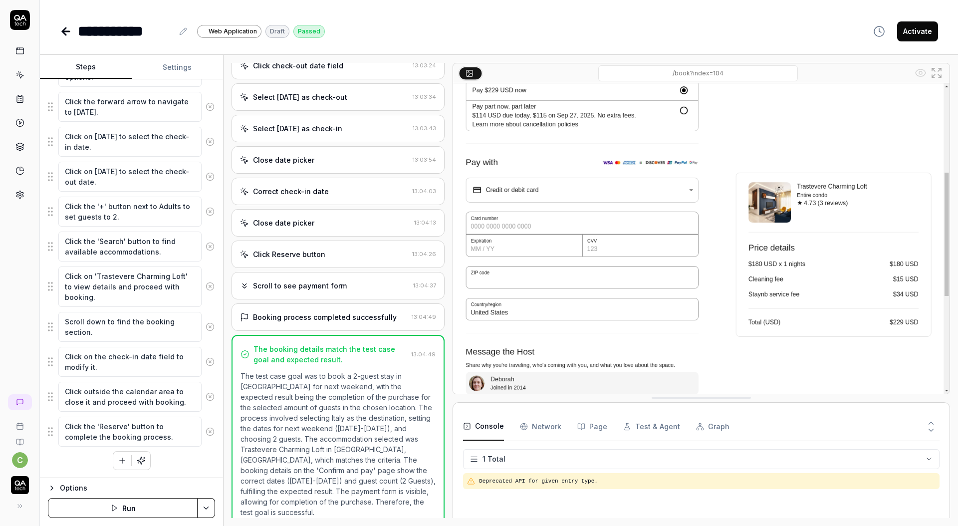
click at [171, 58] on button "Settings" at bounding box center [178, 67] width 92 height 24
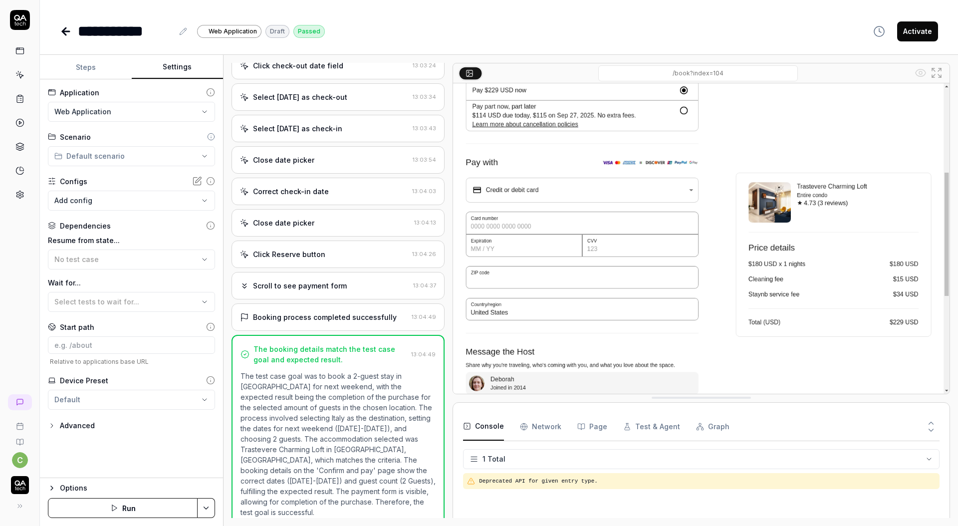
click at [64, 29] on icon at bounding box center [63, 31] width 3 height 7
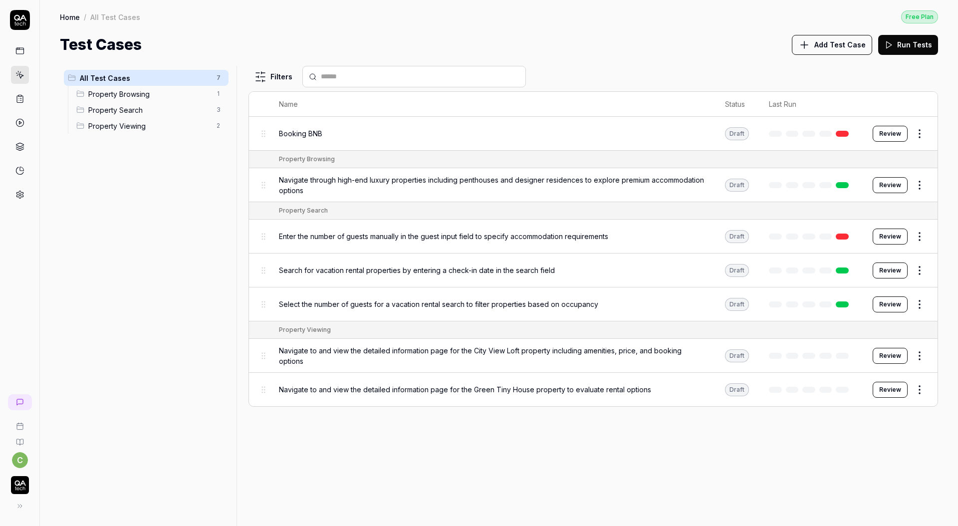
click at [676, 135] on div "Booking BNB" at bounding box center [492, 133] width 426 height 10
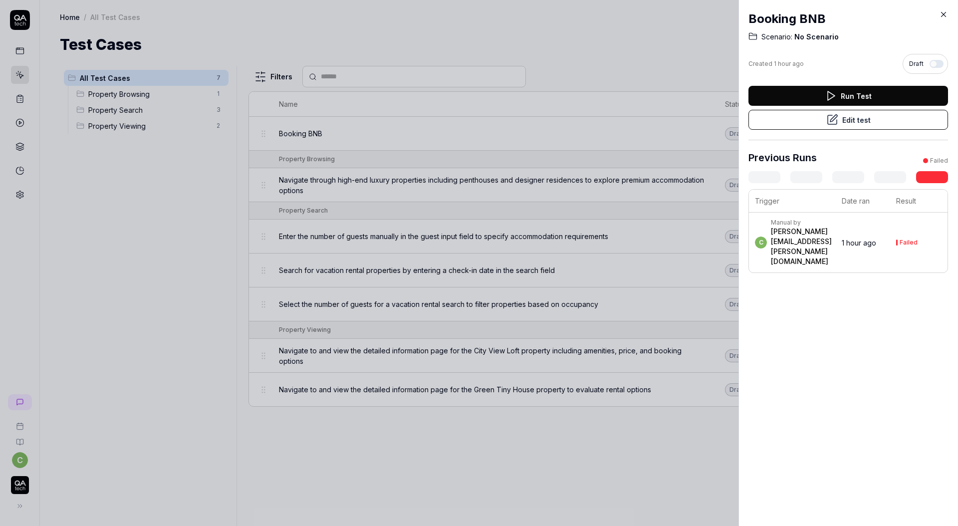
click at [846, 121] on button "Edit test" at bounding box center [847, 120] width 199 height 20
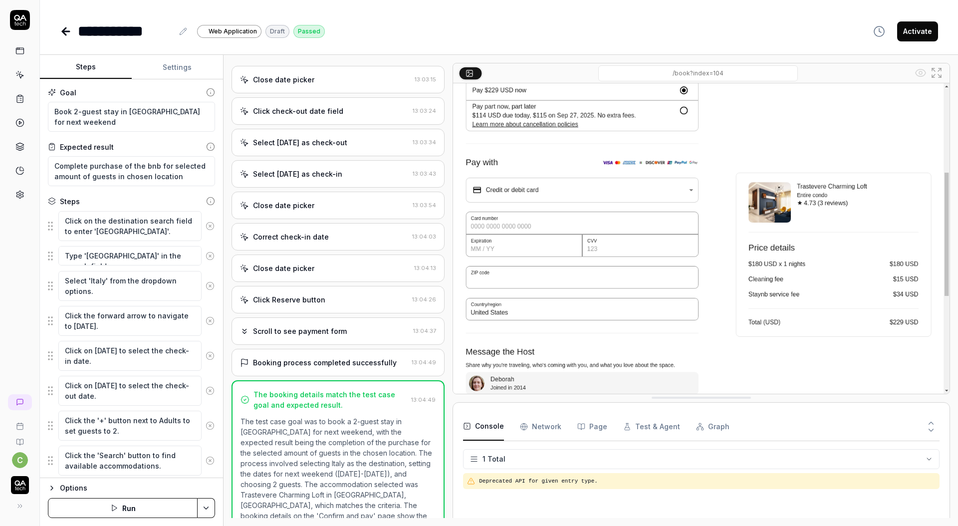
scroll to position [937, 0]
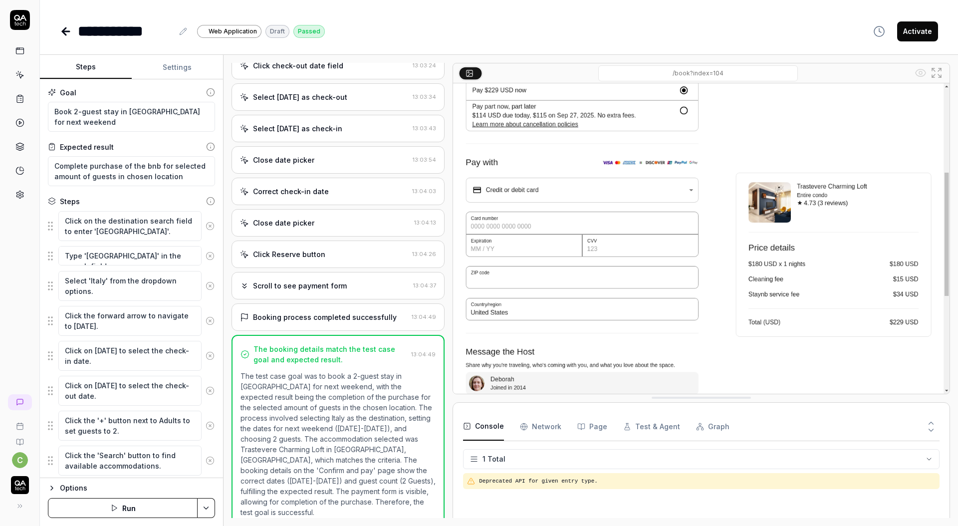
drag, startPoint x: 220, startPoint y: 79, endPoint x: 230, endPoint y: 74, distance: 10.9
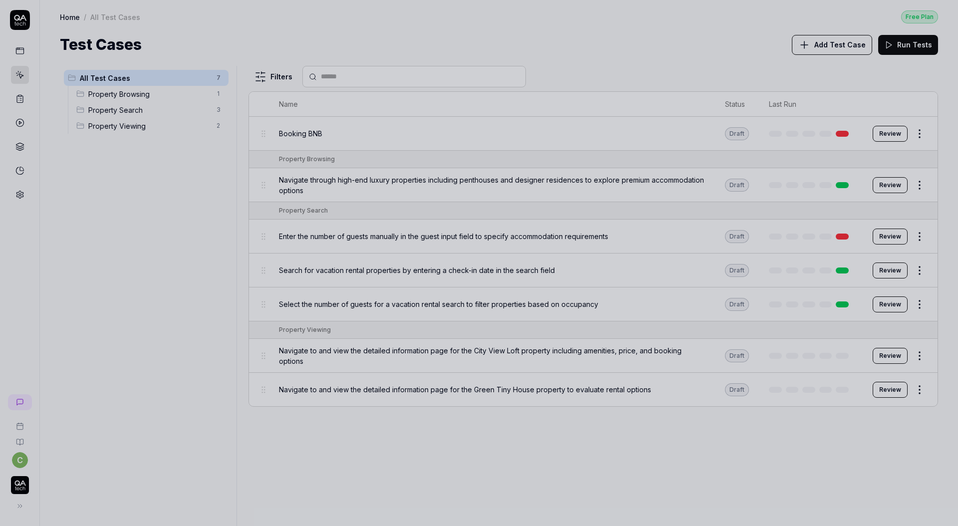
click at [98, 96] on div at bounding box center [479, 263] width 958 height 526
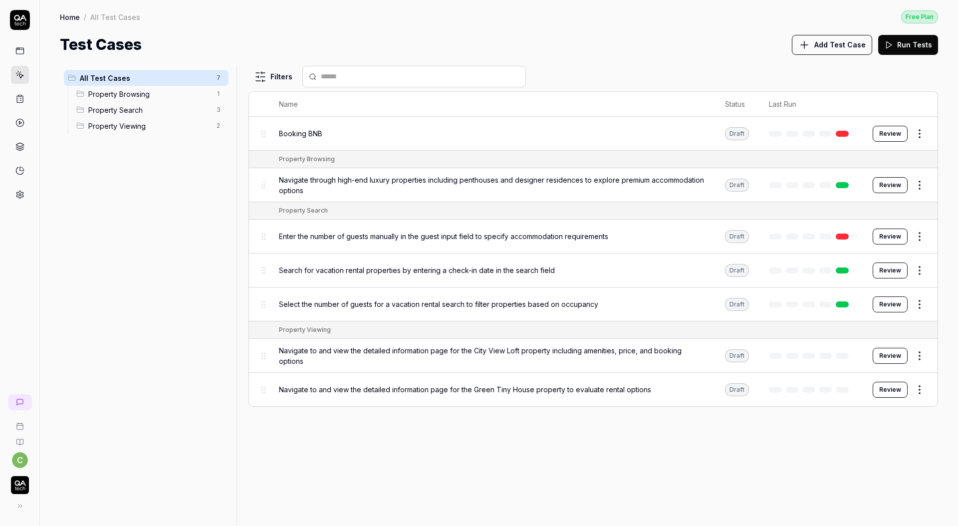
click at [20, 54] on icon at bounding box center [19, 50] width 9 height 9
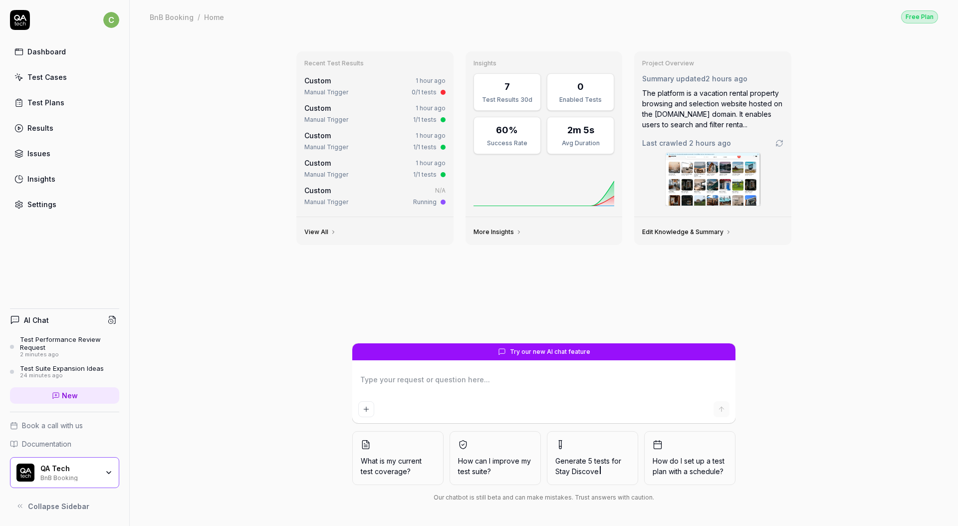
click at [50, 152] on link "Issues" at bounding box center [64, 153] width 109 height 19
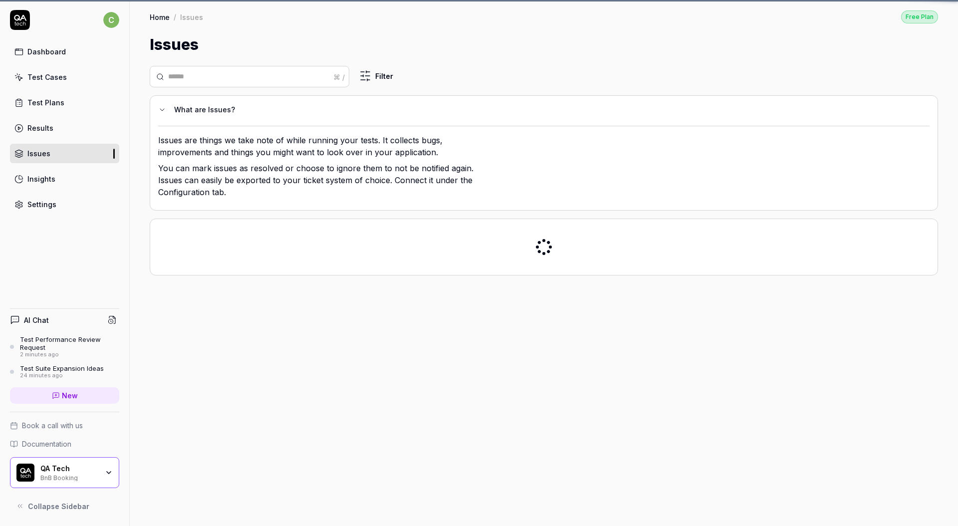
click at [42, 178] on div "Insights" at bounding box center [41, 179] width 28 height 10
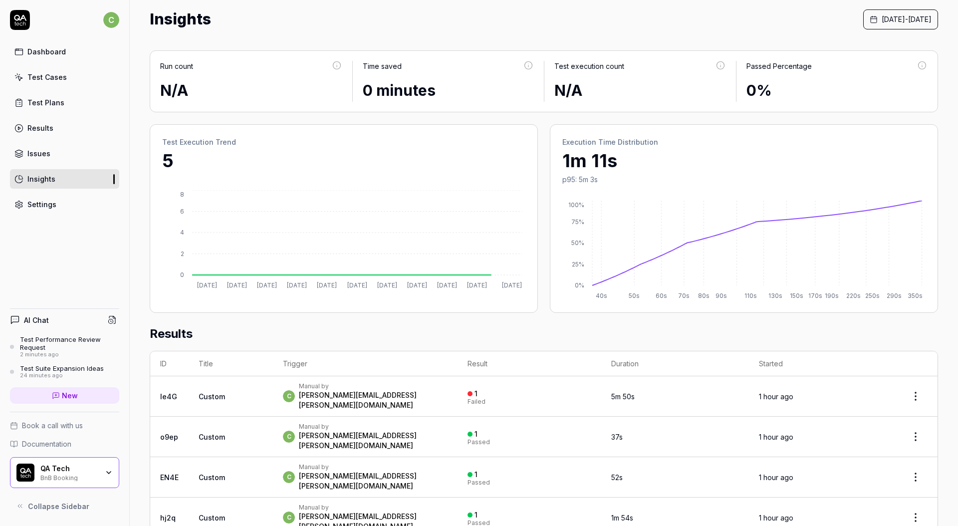
scroll to position [149, 0]
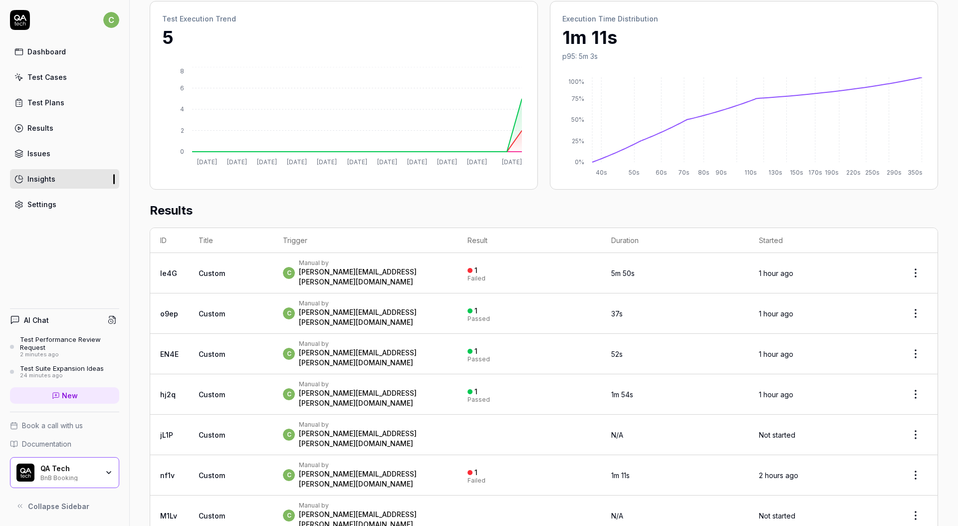
click at [439, 299] on div "c Manual by chris.stryjewski@qa.tech" at bounding box center [365, 313] width 165 height 28
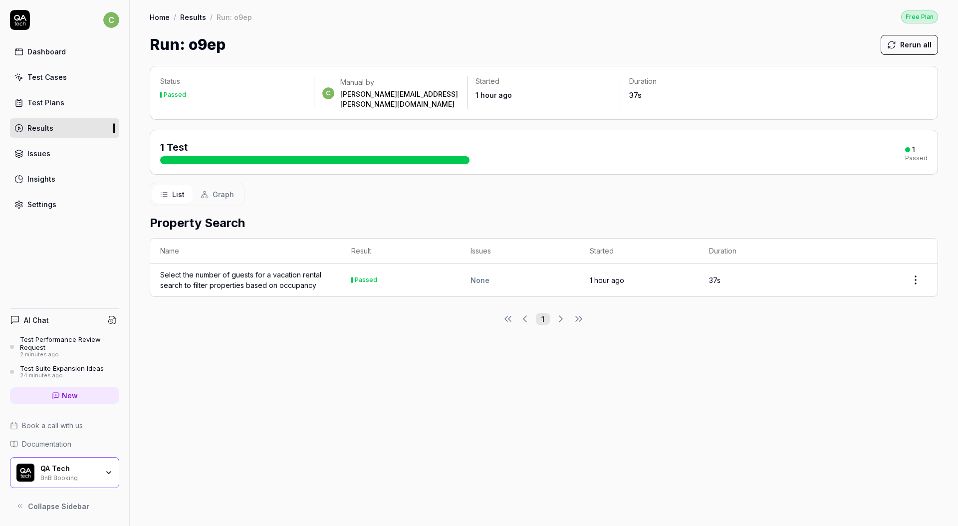
click at [320, 280] on div "Select the number of guests for a vacation rental search to filter properties b…" at bounding box center [245, 279] width 171 height 21
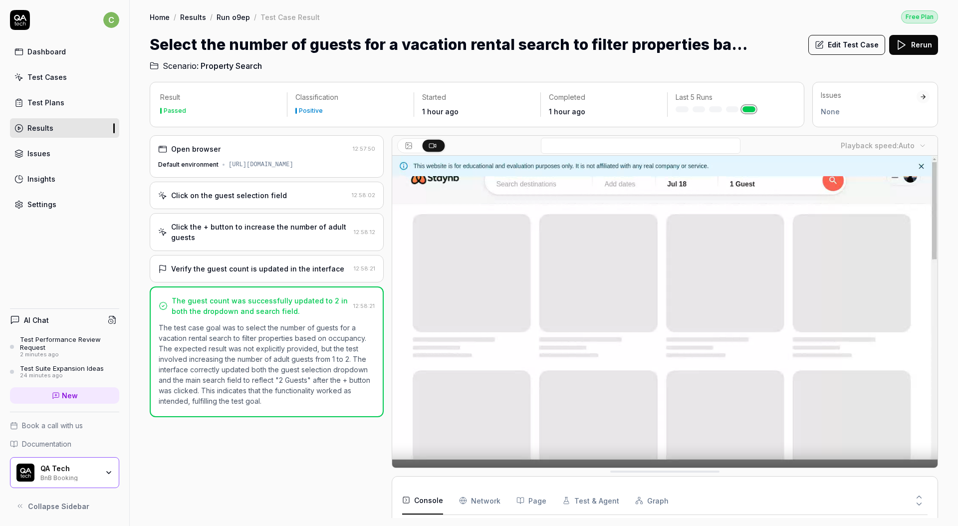
click at [59, 171] on link "Insights" at bounding box center [64, 178] width 109 height 19
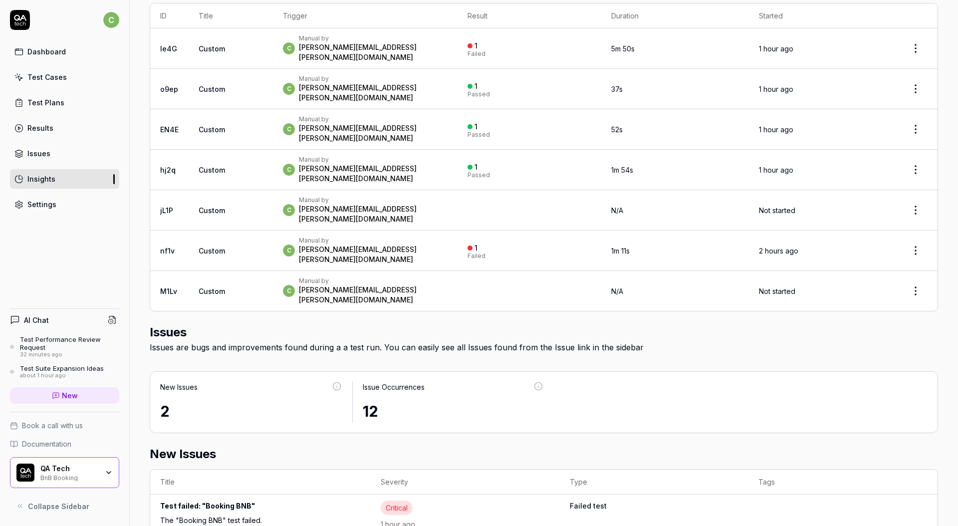
scroll to position [451, 0]
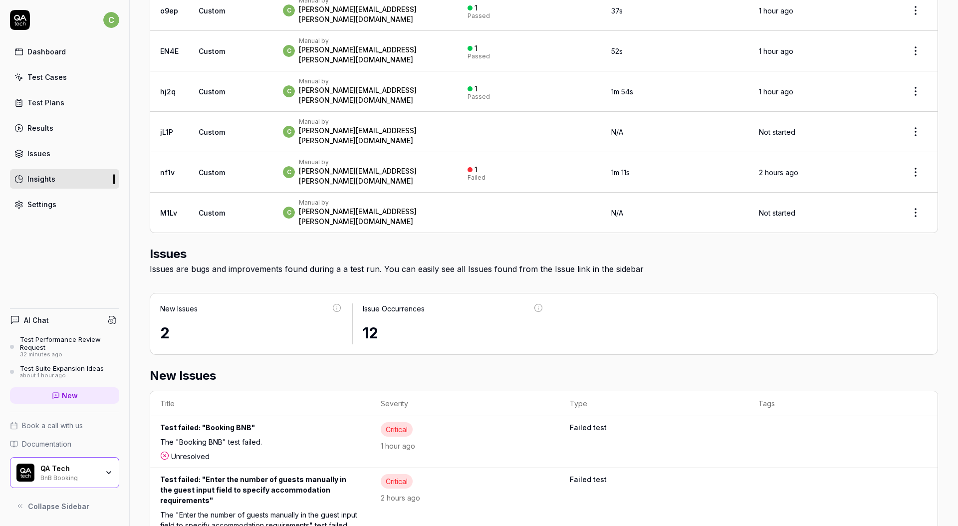
click at [310, 422] on div "Test failed: "Booking BNB"" at bounding box center [260, 429] width 200 height 14
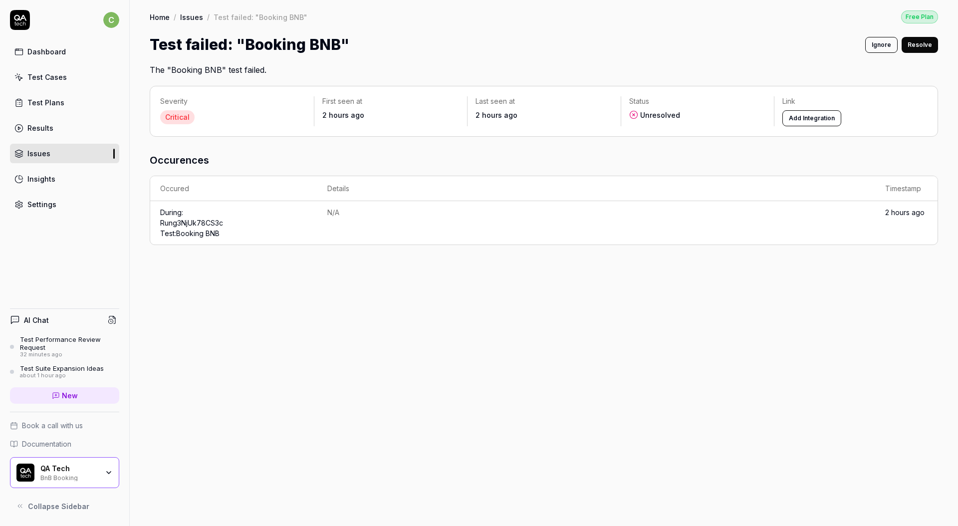
drag, startPoint x: 237, startPoint y: 117, endPoint x: 337, endPoint y: 113, distance: 100.3
click at [237, 117] on div "Critical" at bounding box center [233, 117] width 146 height 14
click at [212, 234] on link "Run g3NjUk78CS3c Test: Booking BNB" at bounding box center [191, 227] width 63 height 19
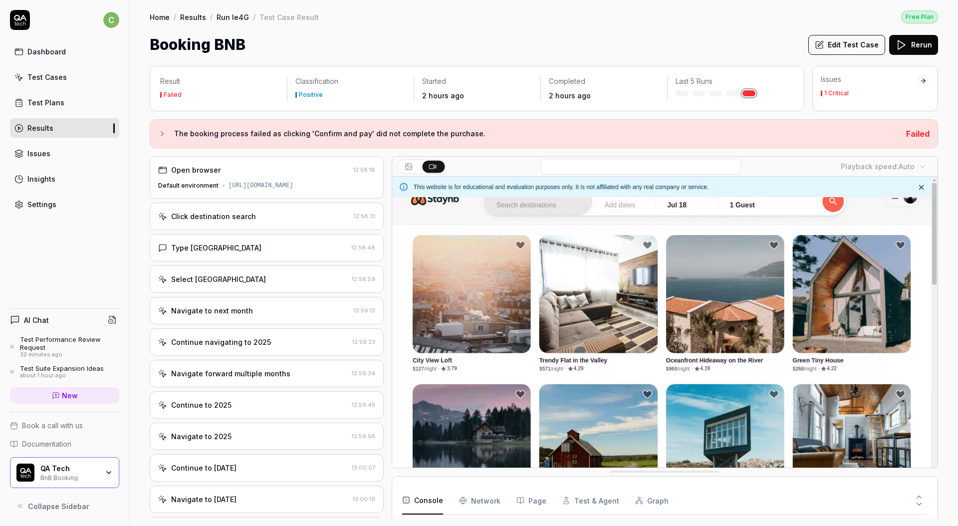
click at [332, 298] on div "Navigate to next month 12:59:12" at bounding box center [267, 310] width 234 height 27
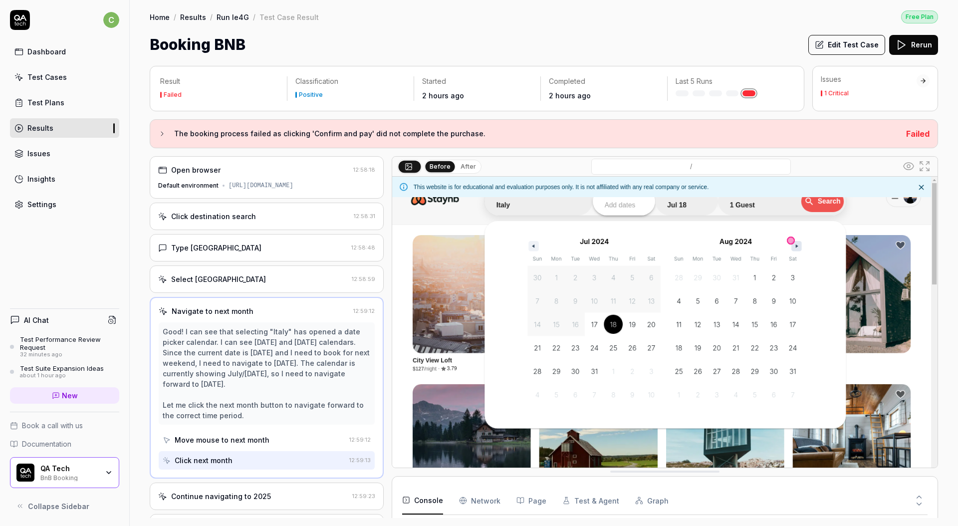
click at [308, 273] on div "Select Italy 12:58:59" at bounding box center [267, 278] width 234 height 27
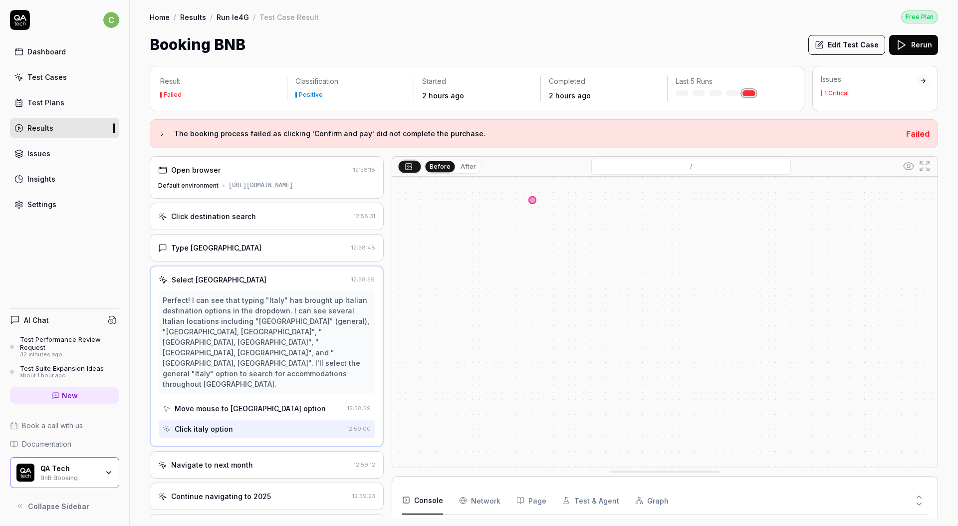
scroll to position [45, 0]
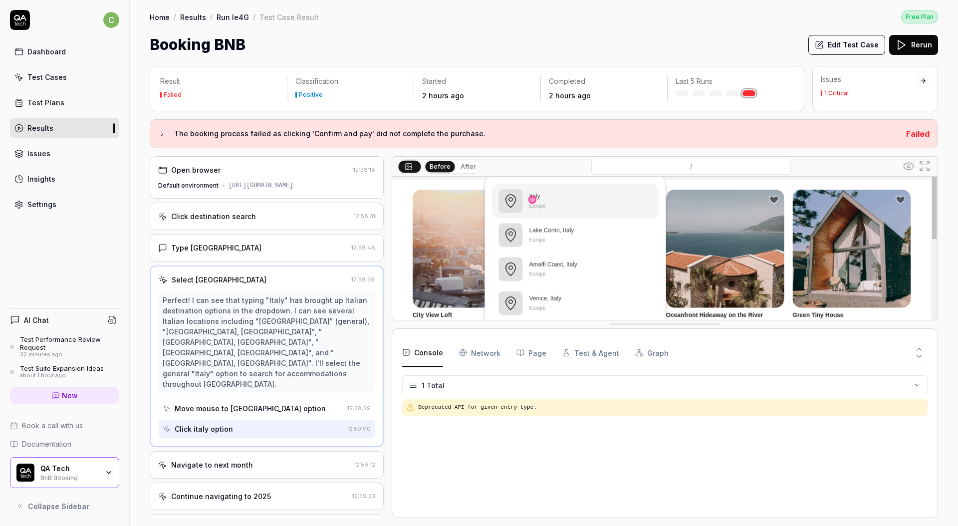
drag, startPoint x: 693, startPoint y: 472, endPoint x: 691, endPoint y: 324, distance: 147.6
click at [496, 361] on Requests "Network" at bounding box center [479, 353] width 41 height 28
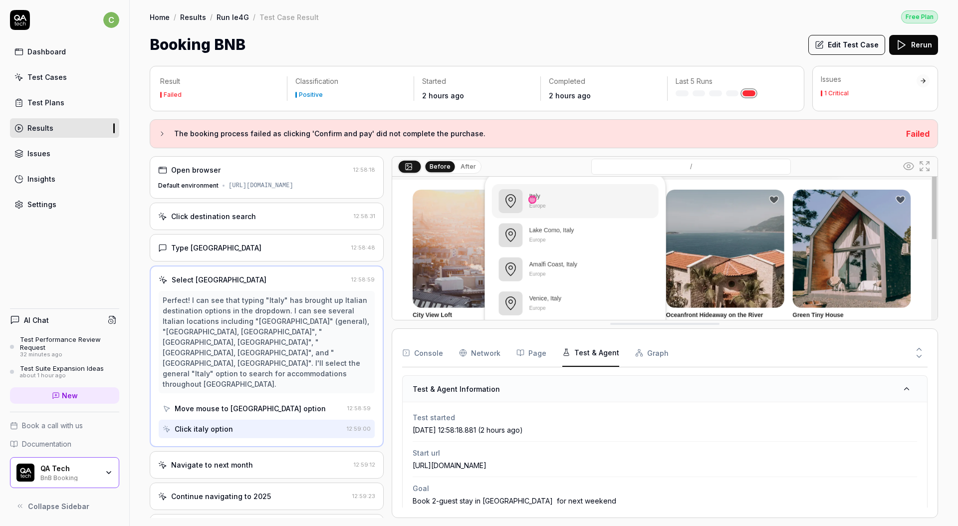
drag, startPoint x: 575, startPoint y: 360, endPoint x: 629, endPoint y: 358, distance: 54.9
click at [575, 360] on button "Test & Agent" at bounding box center [590, 353] width 57 height 28
click at [651, 359] on button "Graph" at bounding box center [651, 353] width 33 height 28
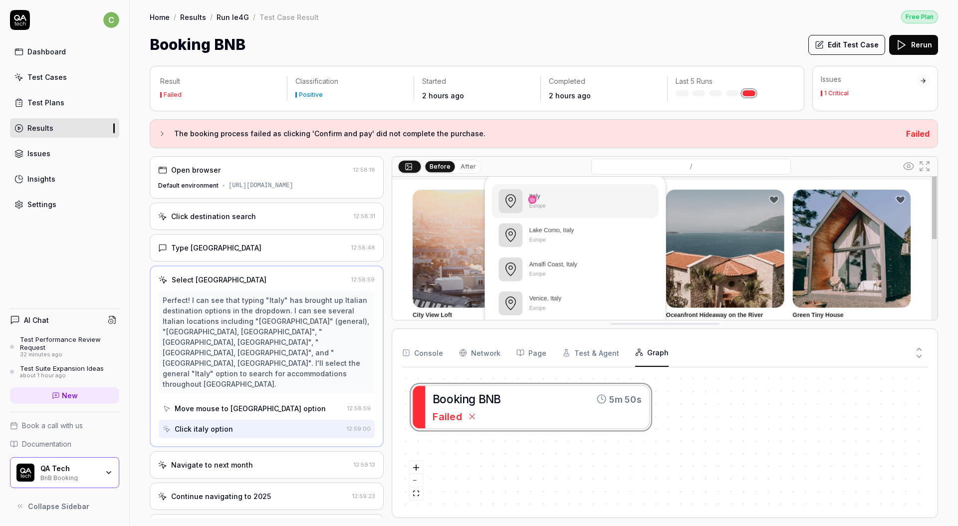
click at [39, 184] on div "Insights" at bounding box center [41, 179] width 28 height 10
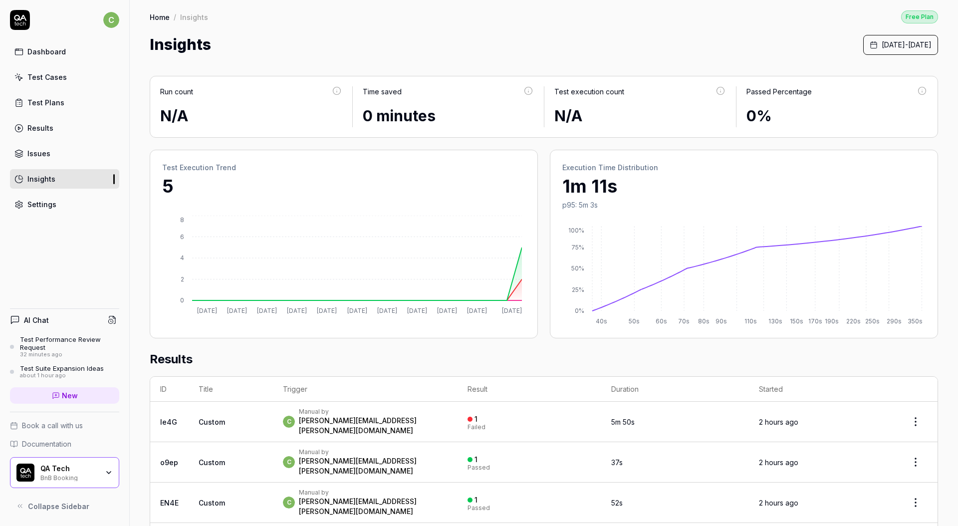
click at [329, 456] on div "chris.stryjewski@qa.tech" at bounding box center [373, 466] width 149 height 20
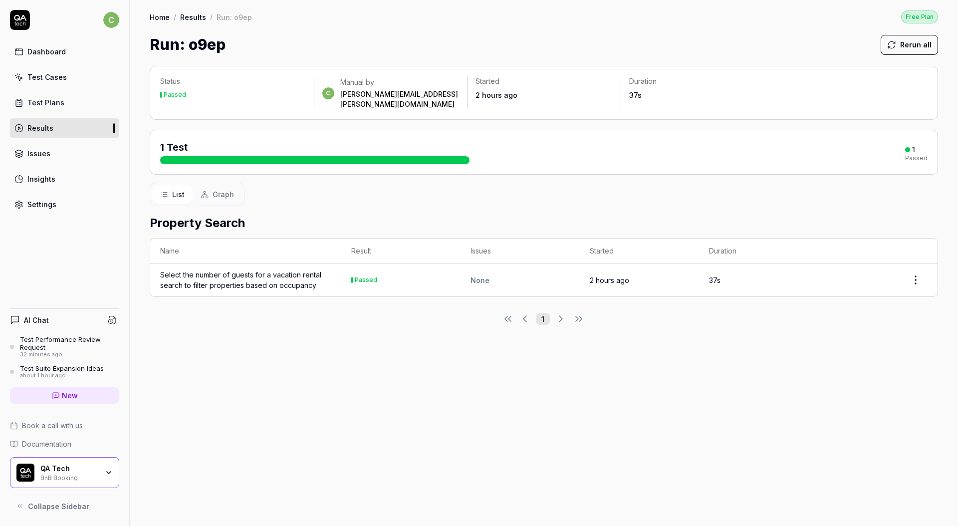
click at [286, 275] on div "Select the number of guests for a vacation rental search to filter properties b…" at bounding box center [245, 279] width 171 height 21
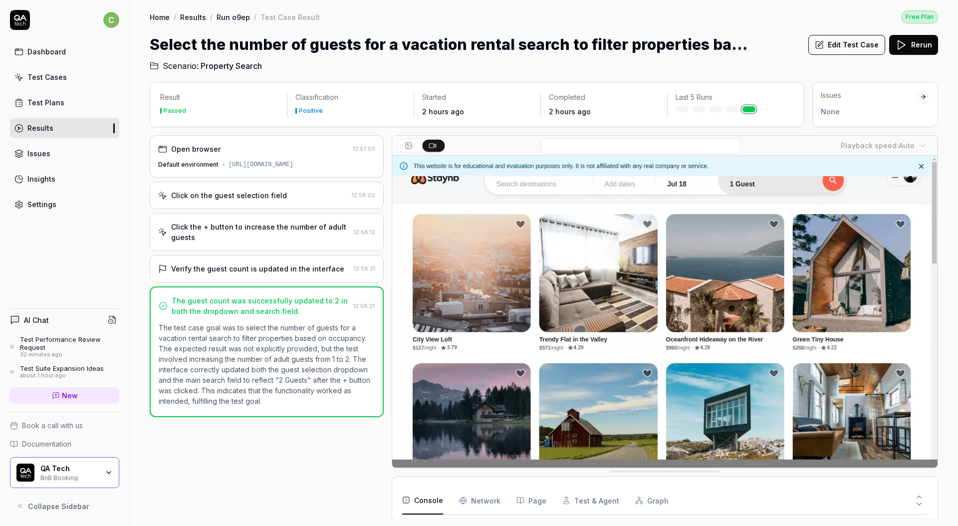
click at [64, 49] on link "Dashboard" at bounding box center [64, 51] width 109 height 19
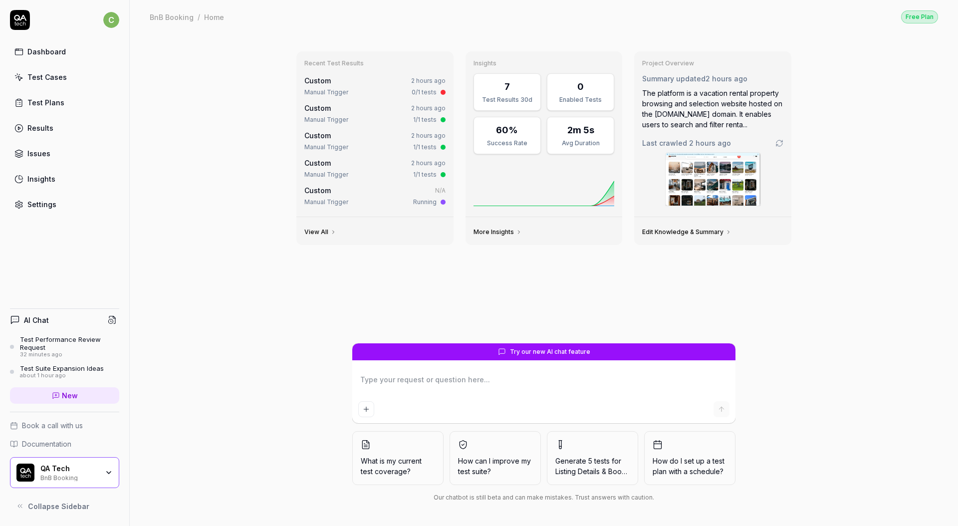
click at [493, 235] on link "More Insights" at bounding box center [497, 232] width 48 height 8
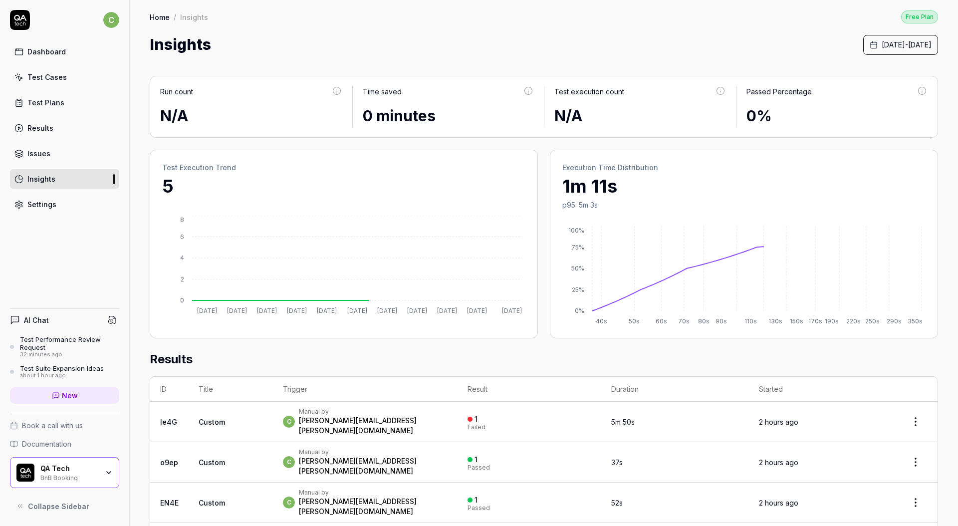
drag, startPoint x: 673, startPoint y: 215, endPoint x: 677, endPoint y: 210, distance: 6.7
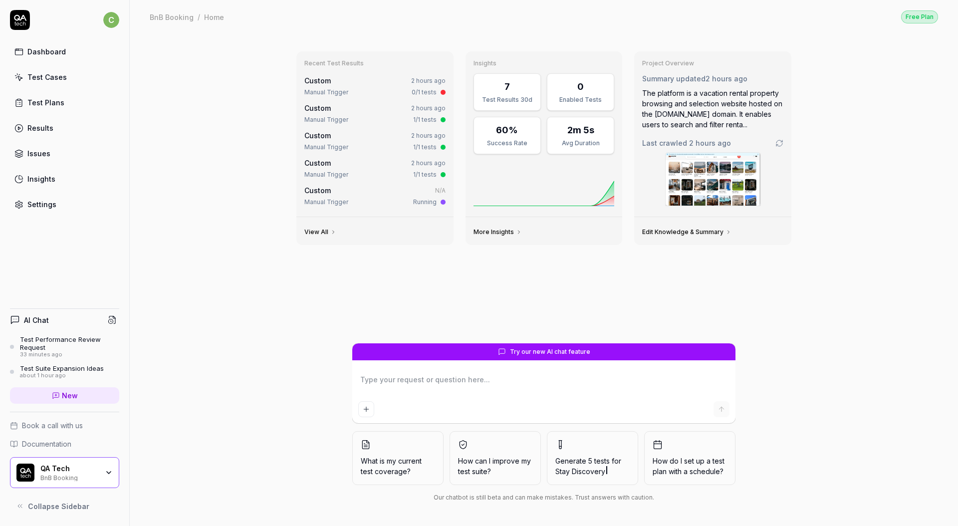
click at [509, 231] on link "More Insights" at bounding box center [497, 232] width 48 height 8
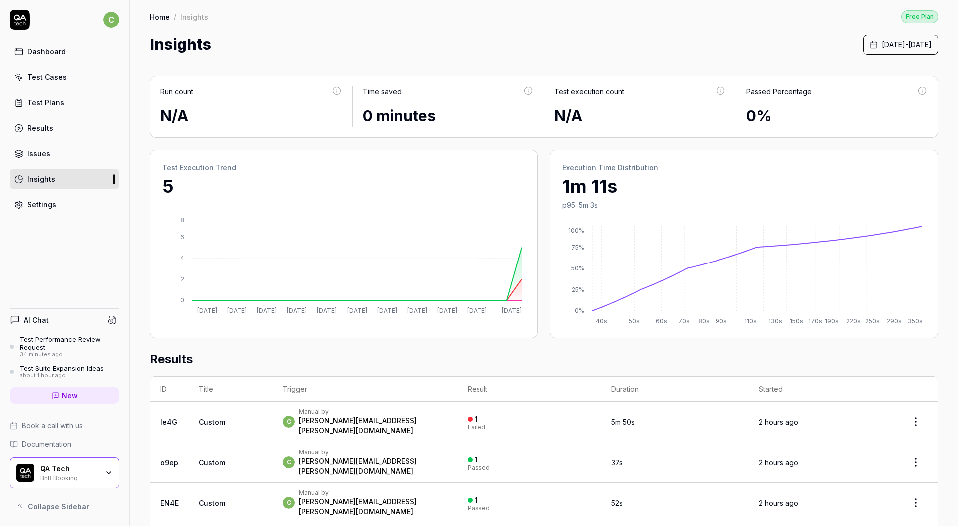
click at [274, 418] on td "c Manual by chris.stryjewski@qa.tech" at bounding box center [365, 421] width 185 height 40
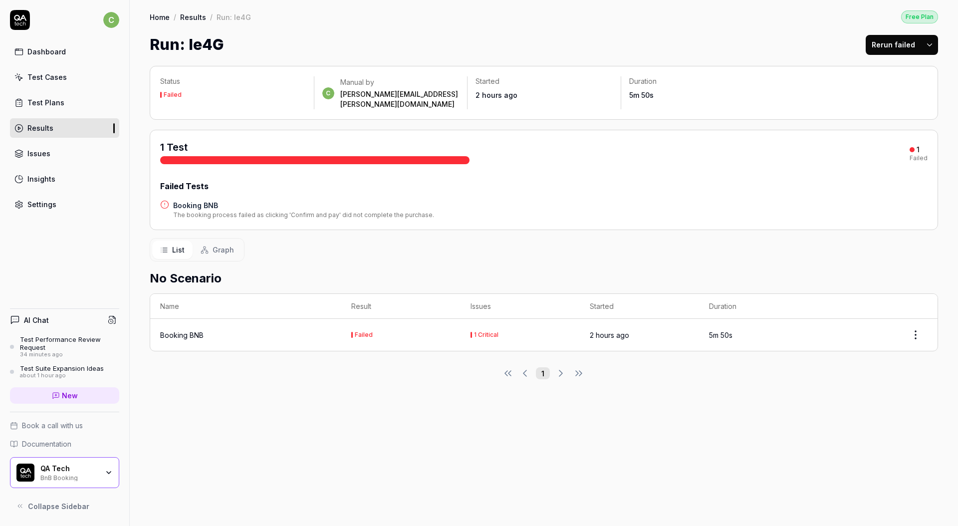
click at [73, 333] on div "AI Chat Test Performance Review Request 34 minutes ago Test Suite Expansion Ide…" at bounding box center [64, 360] width 109 height 103
click at [48, 73] on div "Test Cases" at bounding box center [46, 77] width 39 height 10
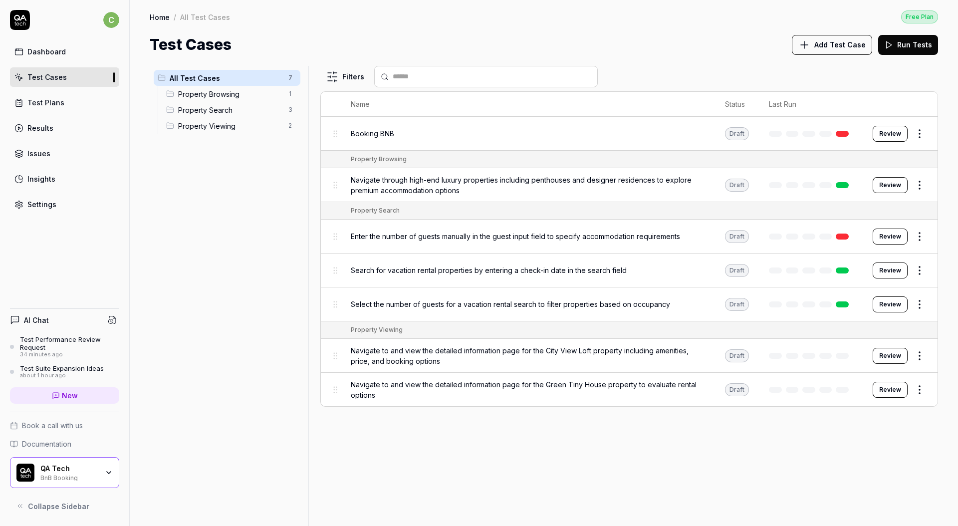
click at [474, 262] on div "Search for vacation rental properties by entering a check-in date in the search…" at bounding box center [528, 269] width 354 height 21
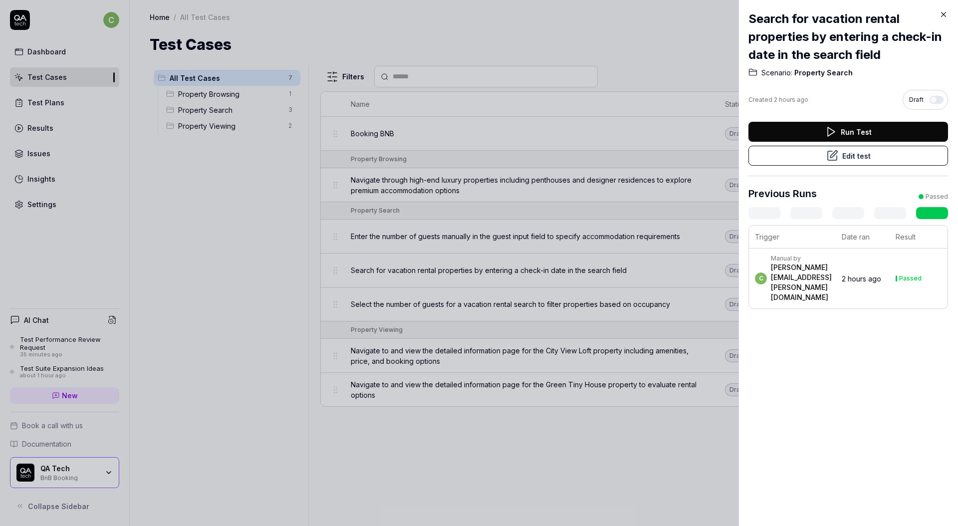
click at [822, 262] on div "Manual by" at bounding box center [801, 258] width 61 height 8
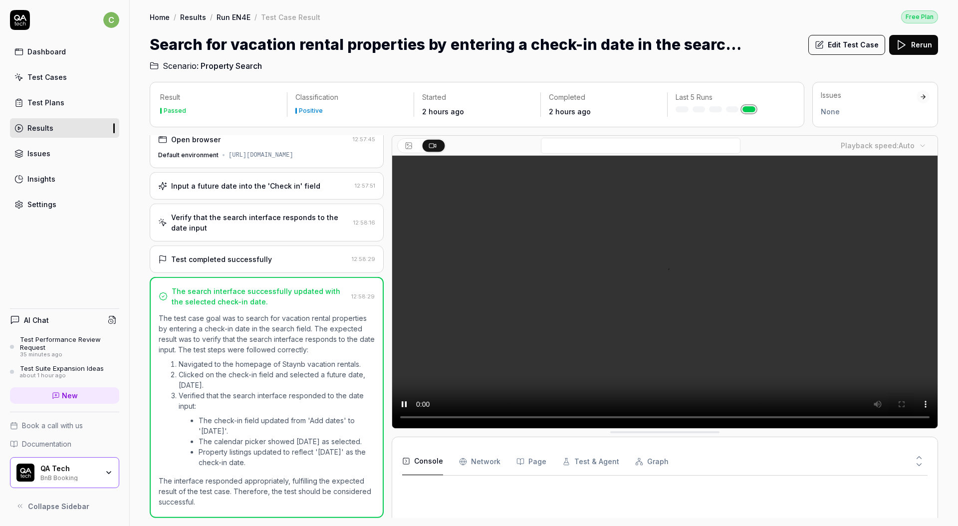
scroll to position [20, 0]
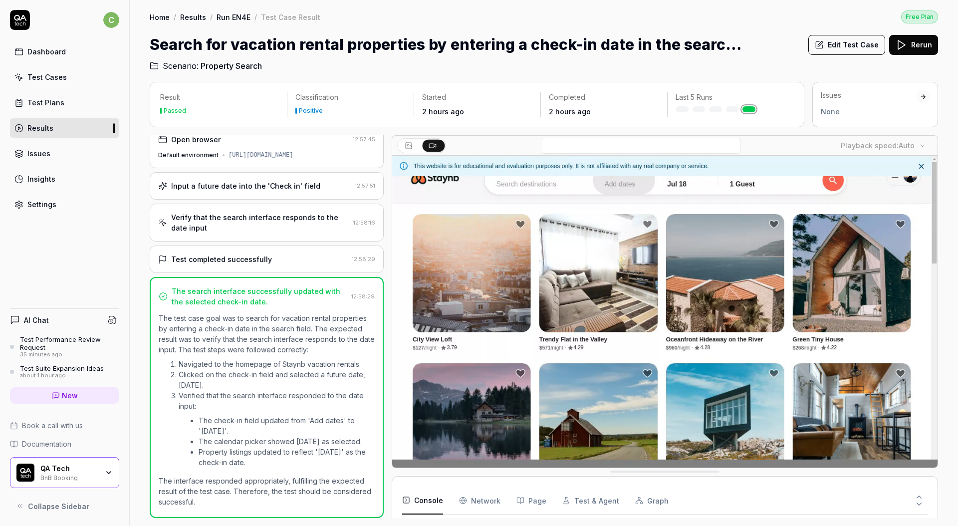
click at [73, 104] on link "Test Plans" at bounding box center [64, 102] width 109 height 19
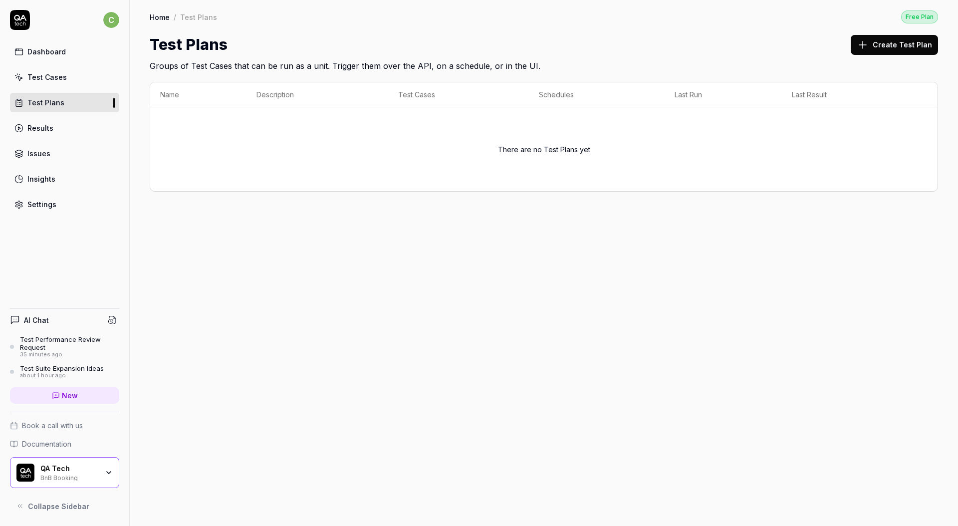
click at [886, 46] on button "Create Test Plan" at bounding box center [893, 45] width 87 height 20
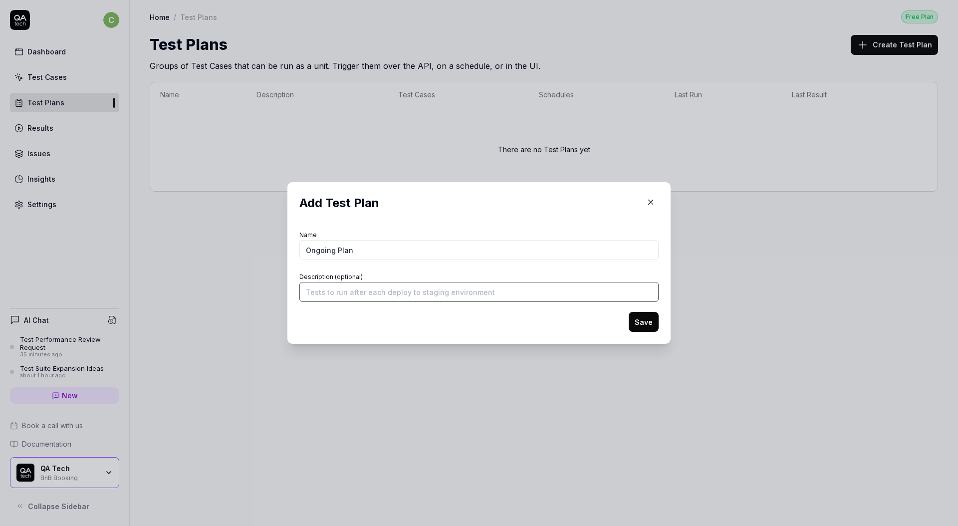
drag, startPoint x: 442, startPoint y: 298, endPoint x: 432, endPoint y: 296, distance: 10.2
click at [431, 299] on input "Description (optional)" at bounding box center [478, 292] width 359 height 20
click at [639, 319] on button "Save" at bounding box center [643, 322] width 30 height 20
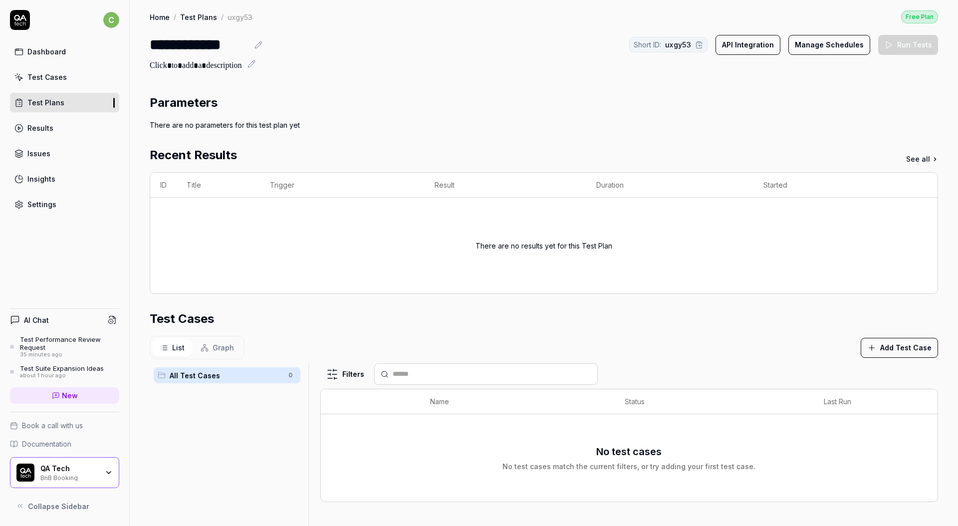
click at [823, 48] on button "Manage Schedules" at bounding box center [829, 45] width 82 height 20
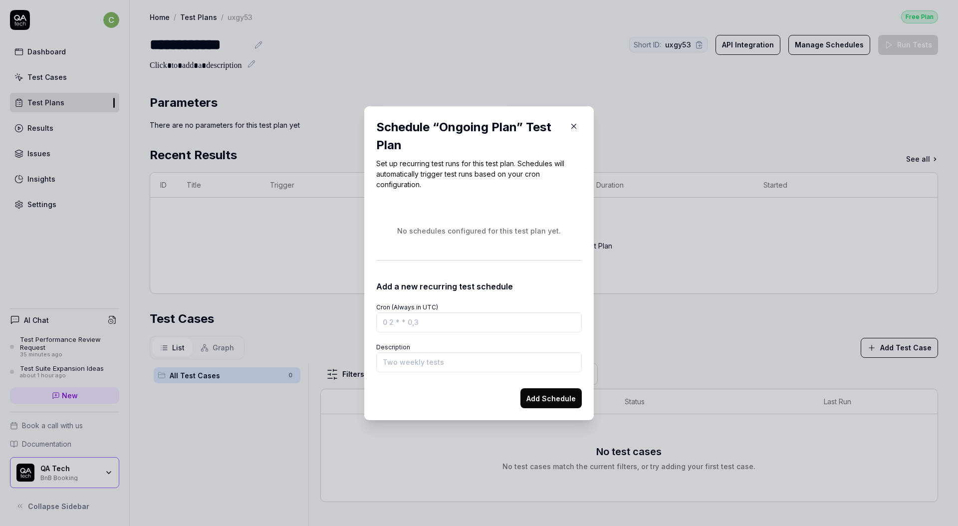
click at [567, 133] on button "button" at bounding box center [574, 126] width 16 height 16
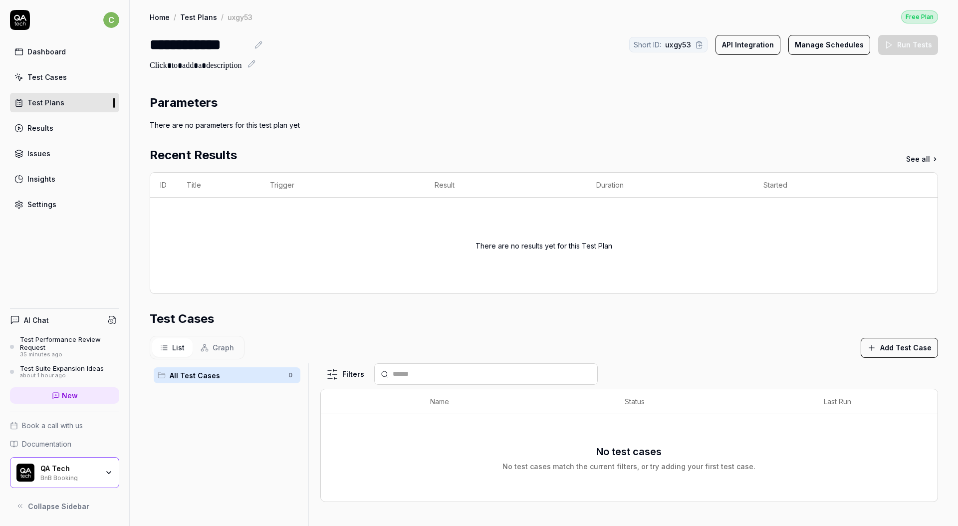
click at [47, 47] on div "Dashboard" at bounding box center [46, 51] width 38 height 10
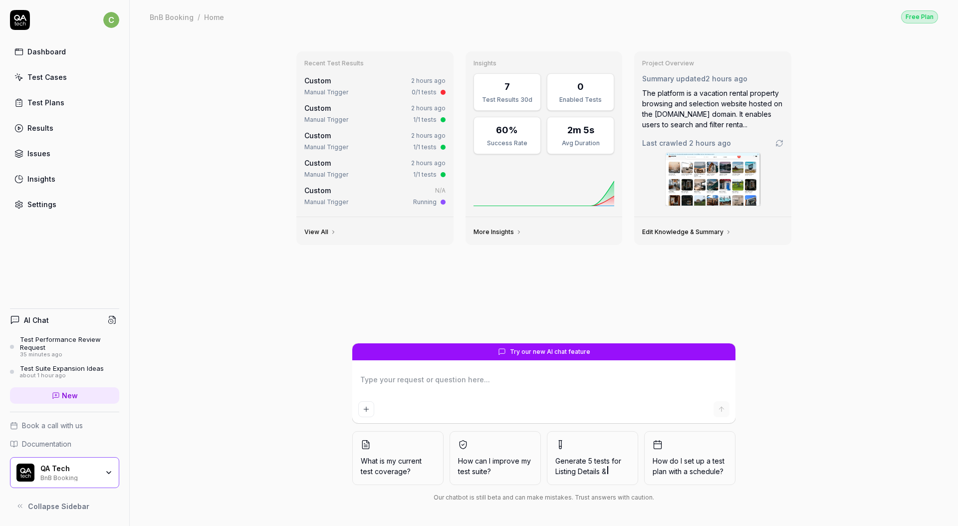
click at [183, 23] on div "BnB Booking / Home Free Plan" at bounding box center [544, 16] width 788 height 13
click at [213, 20] on div "Home" at bounding box center [214, 17] width 20 height 10
